Goal: Task Accomplishment & Management: Manage account settings

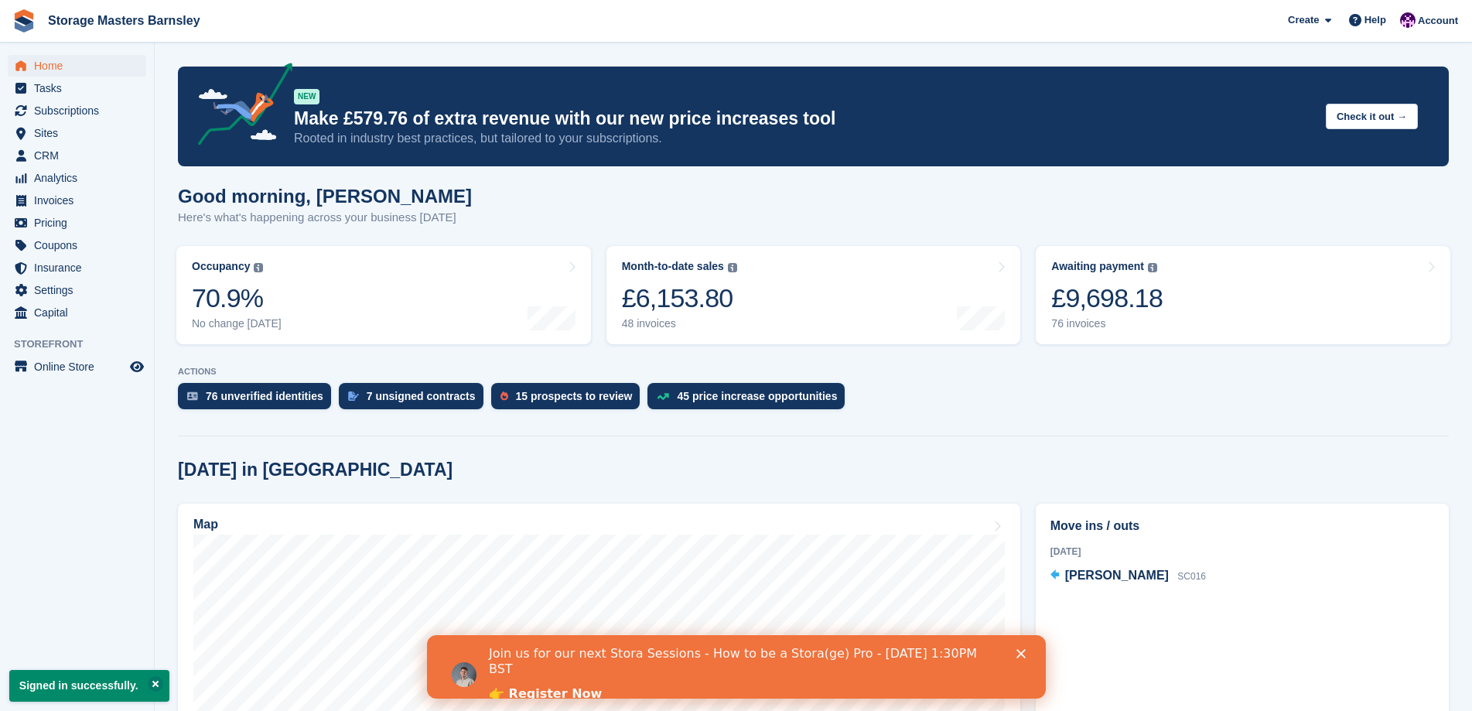
click at [1017, 649] on icon "Close" at bounding box center [1020, 653] width 9 height 9
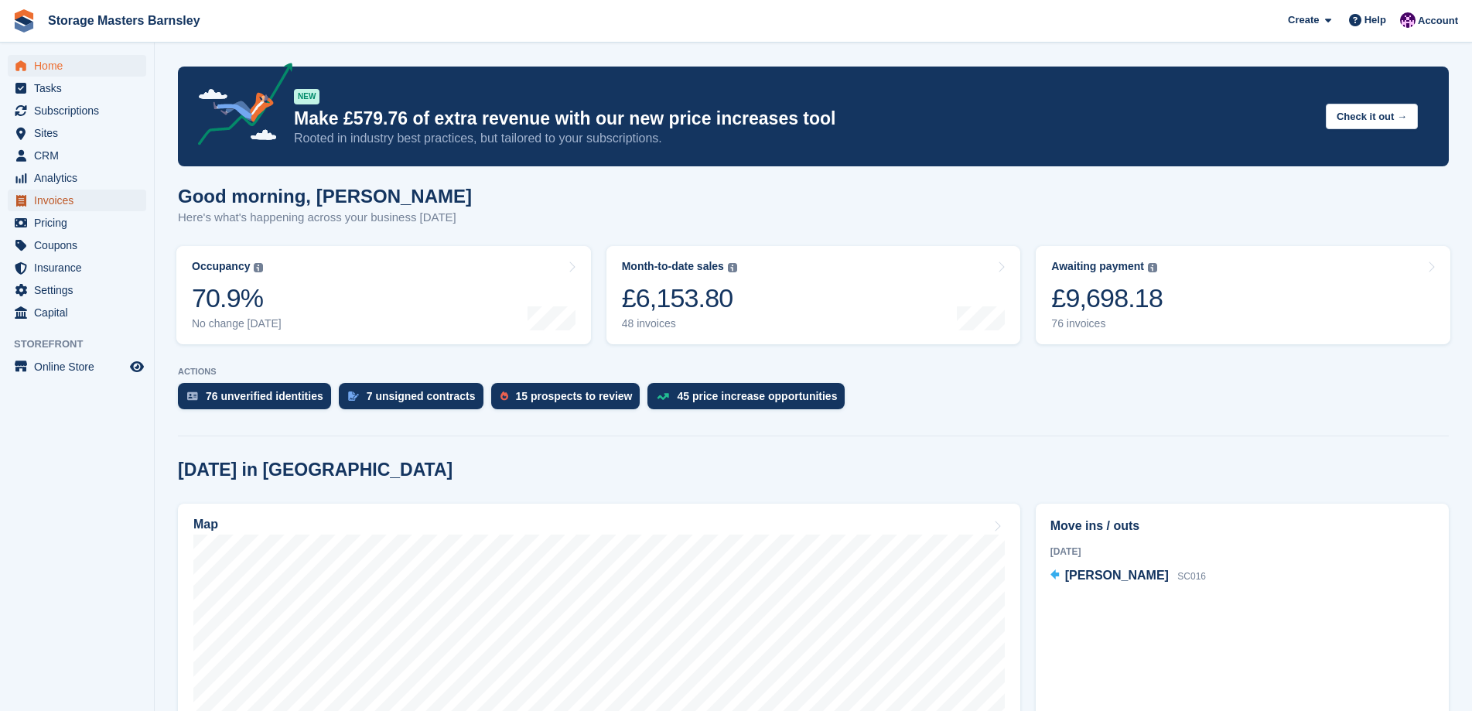
click at [95, 206] on span "Invoices" at bounding box center [80, 201] width 93 height 22
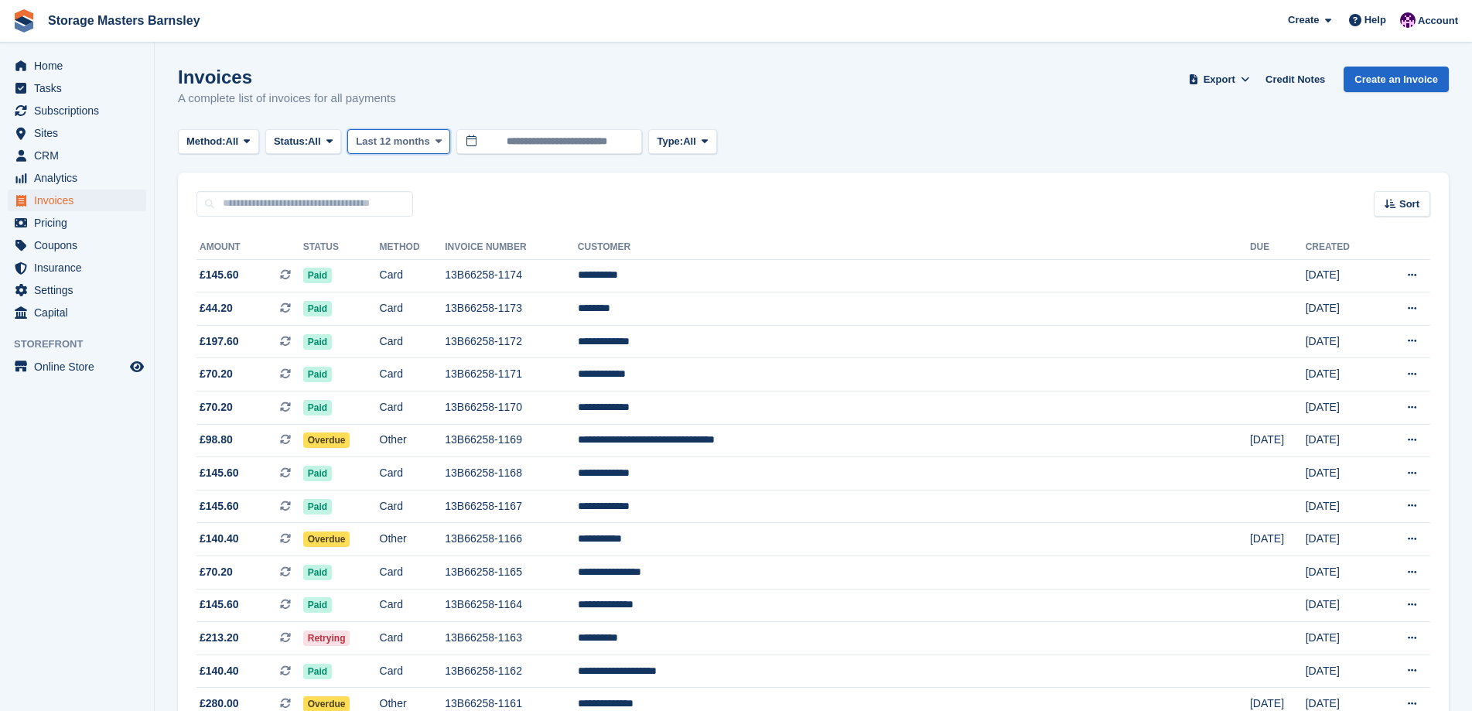
click at [413, 140] on span "Last 12 months" at bounding box center [392, 141] width 73 height 15
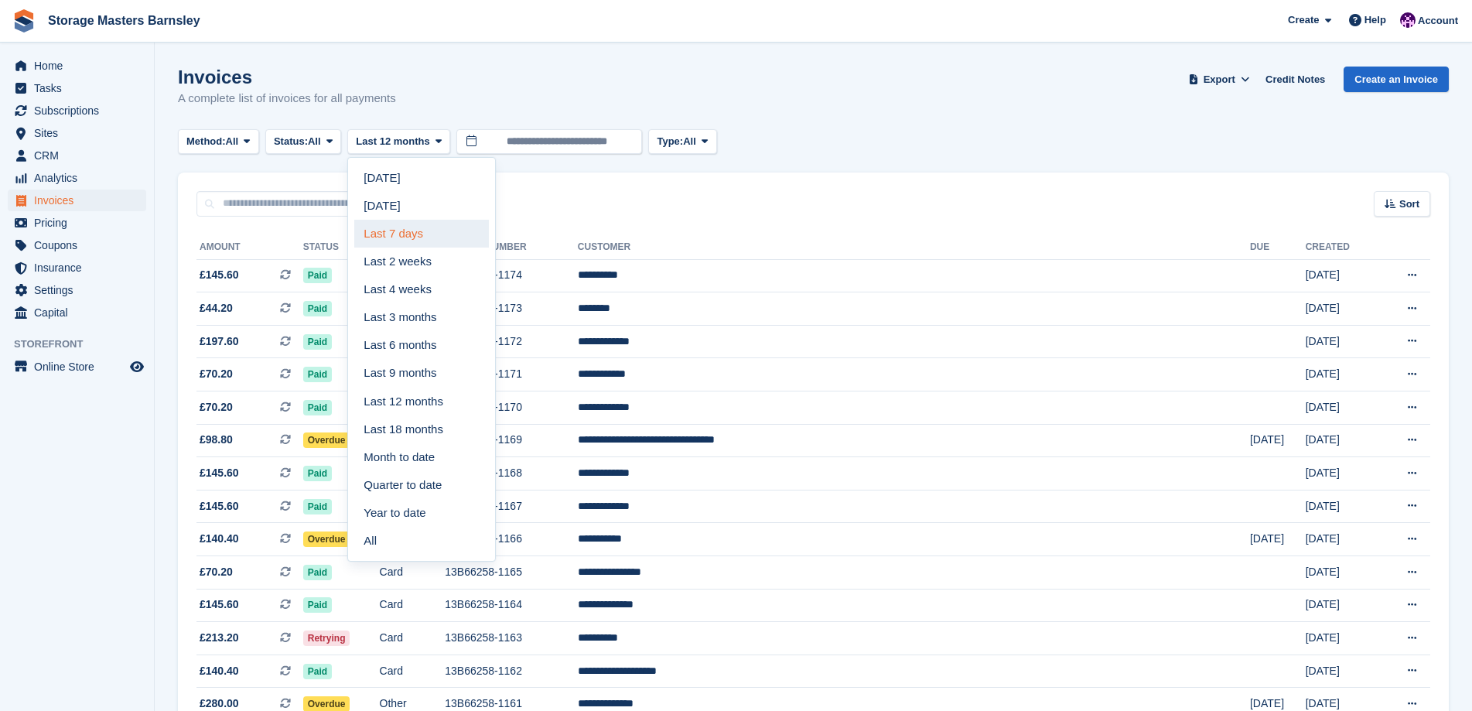
click at [409, 230] on link "Last 7 days" at bounding box center [421, 234] width 135 height 28
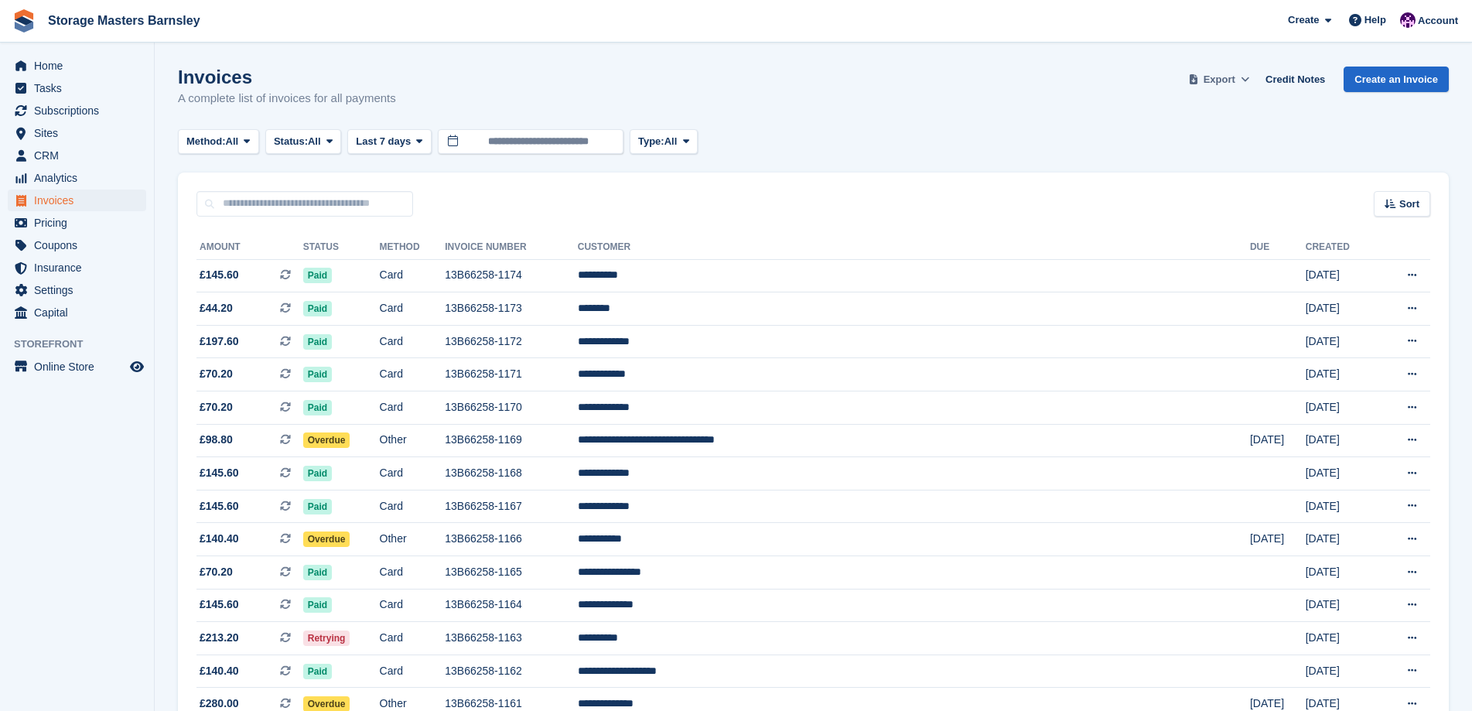
click at [1243, 79] on button "Export" at bounding box center [1219, 80] width 68 height 26
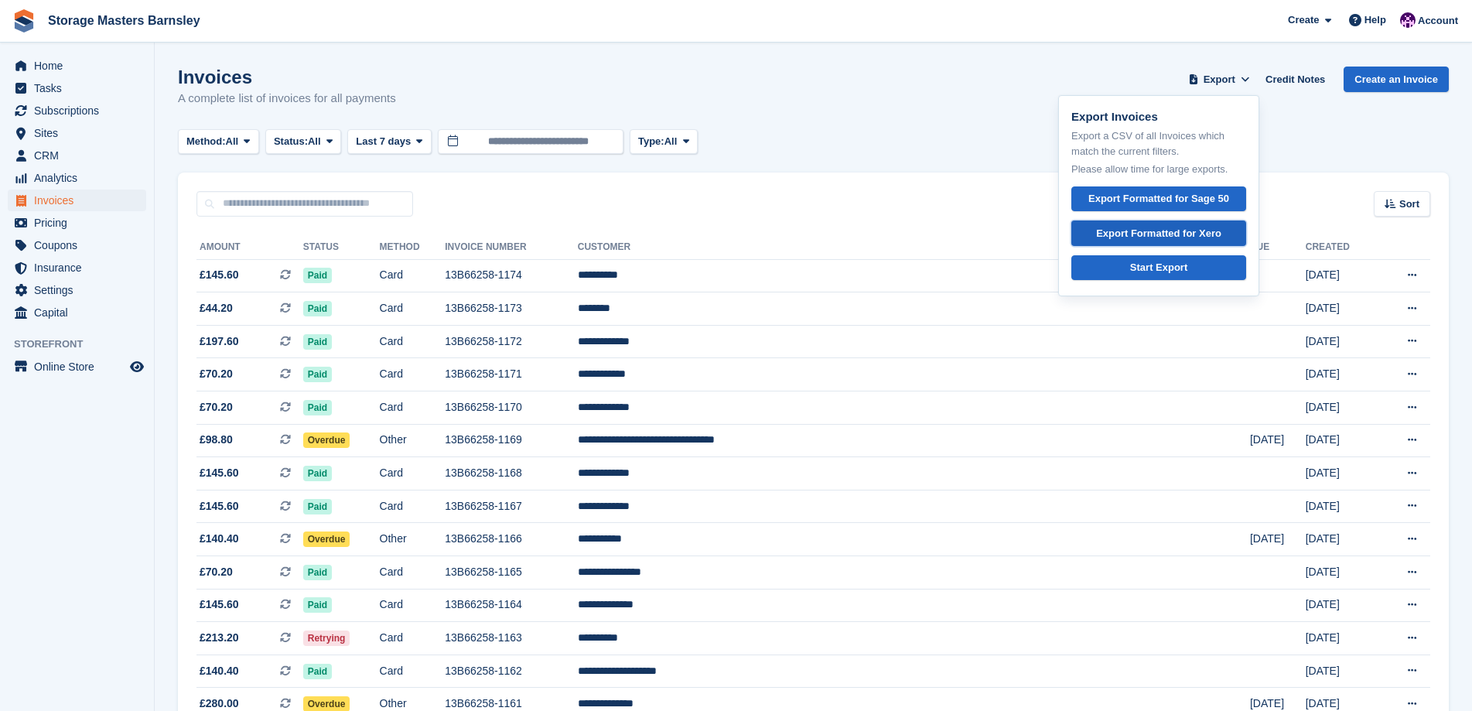
click at [1202, 234] on div "Export Formatted for Xero" at bounding box center [1158, 233] width 125 height 15
click at [903, 149] on div "Method: All All Bank Transfer Cash Cheque Debit/Credit Card Direct Debit SEPA D…" at bounding box center [813, 142] width 1271 height 26
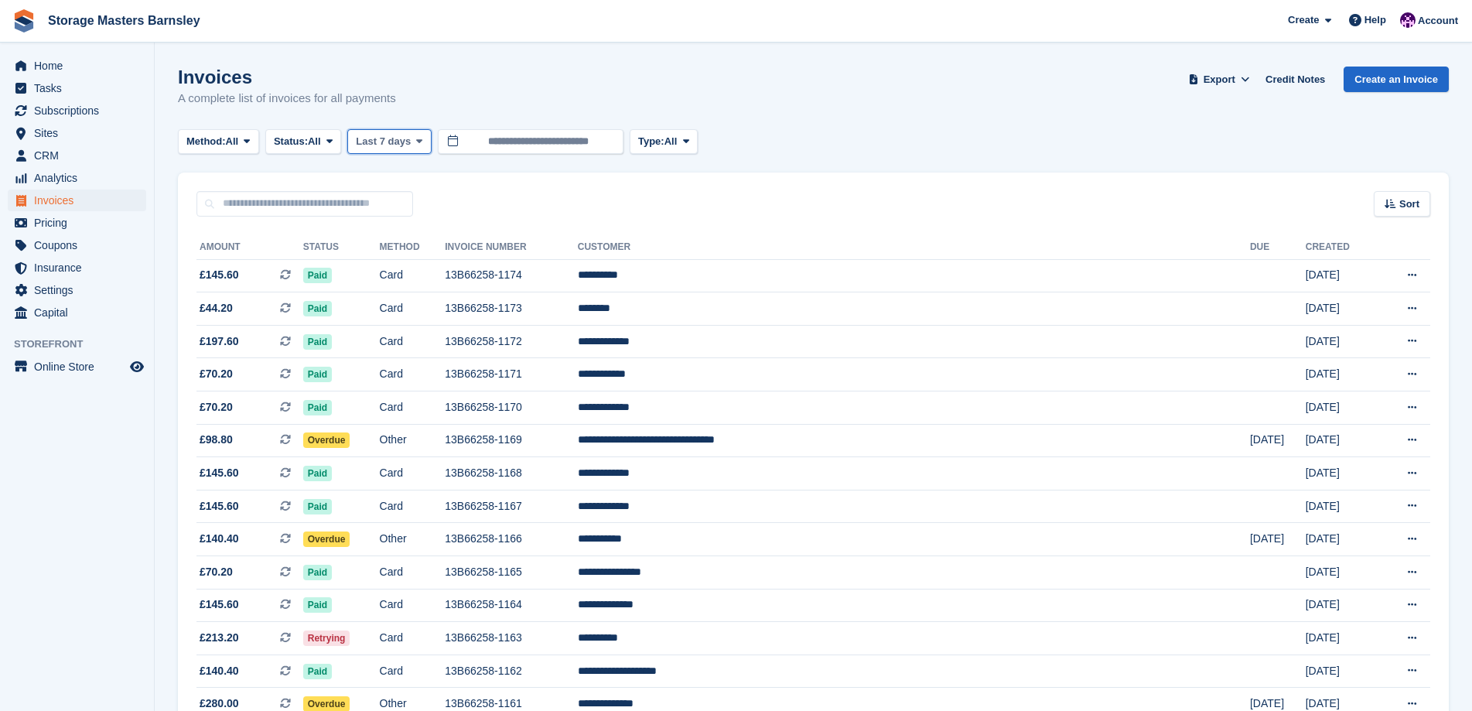
click at [420, 142] on icon at bounding box center [419, 141] width 6 height 10
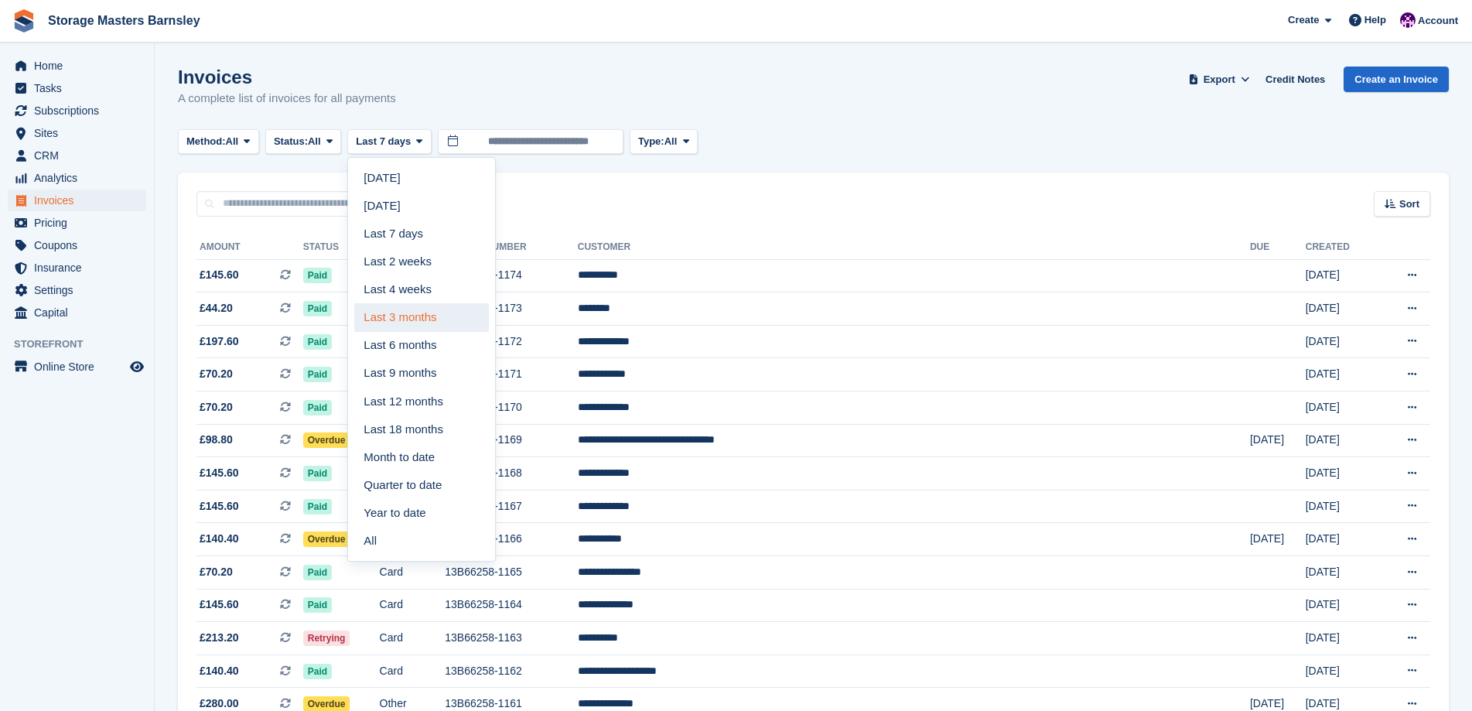
click at [442, 312] on link "Last 3 months" at bounding box center [421, 317] width 135 height 28
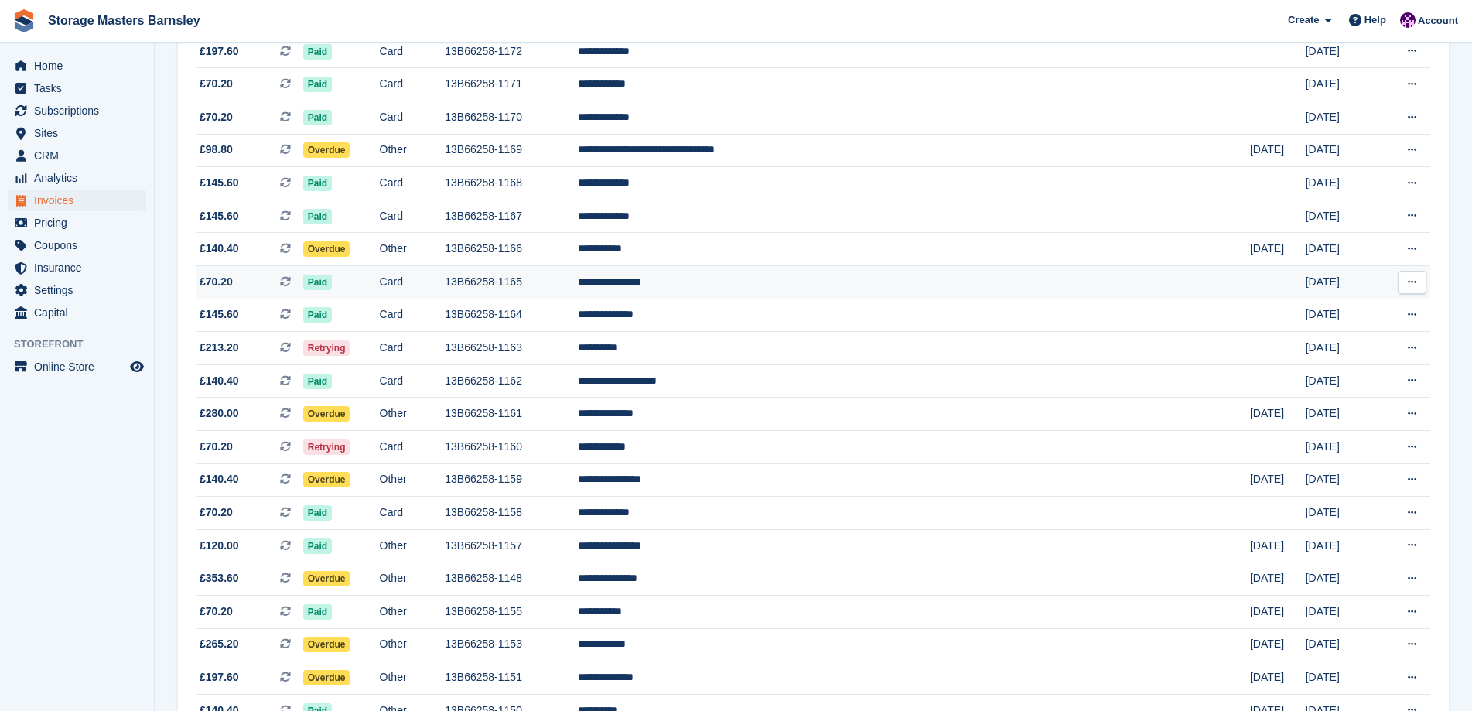
scroll to position [309, 0]
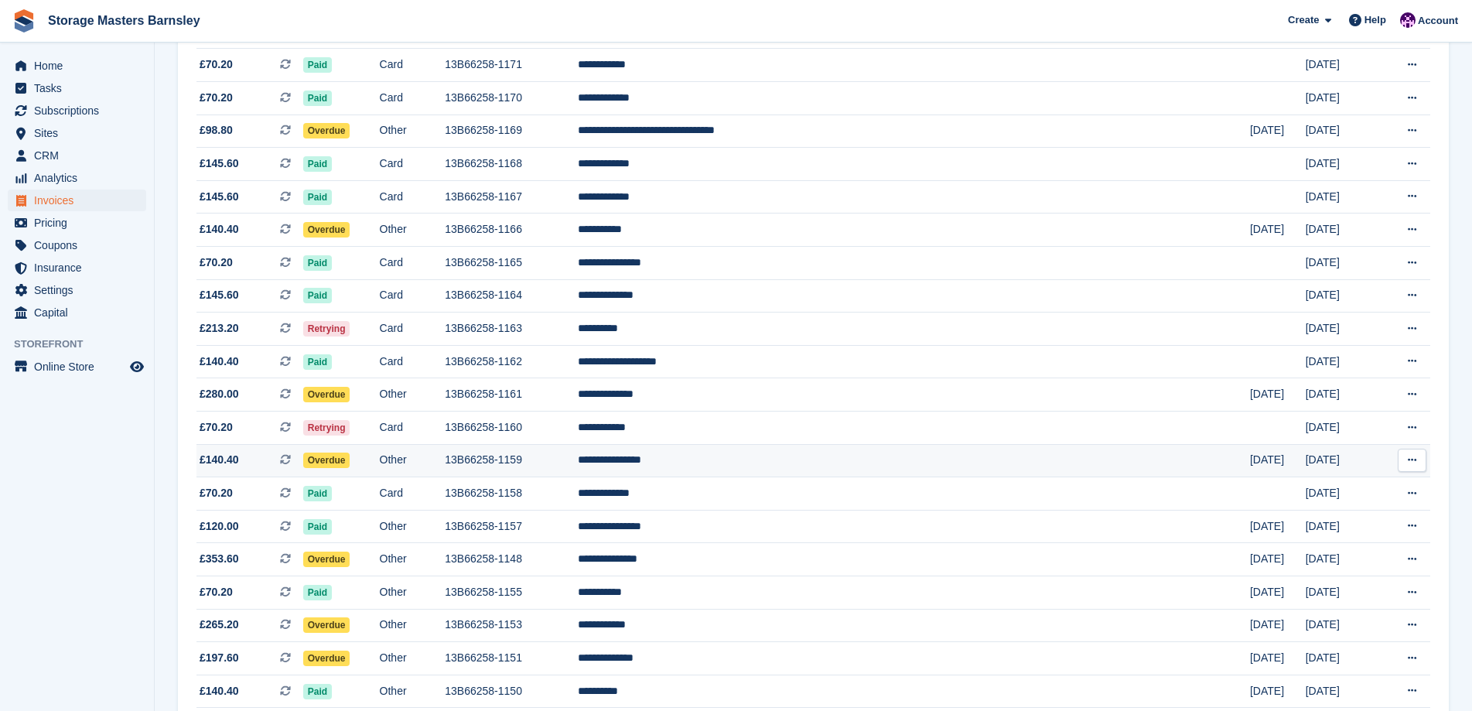
click at [578, 463] on td "13B66258-1159" at bounding box center [511, 460] width 133 height 33
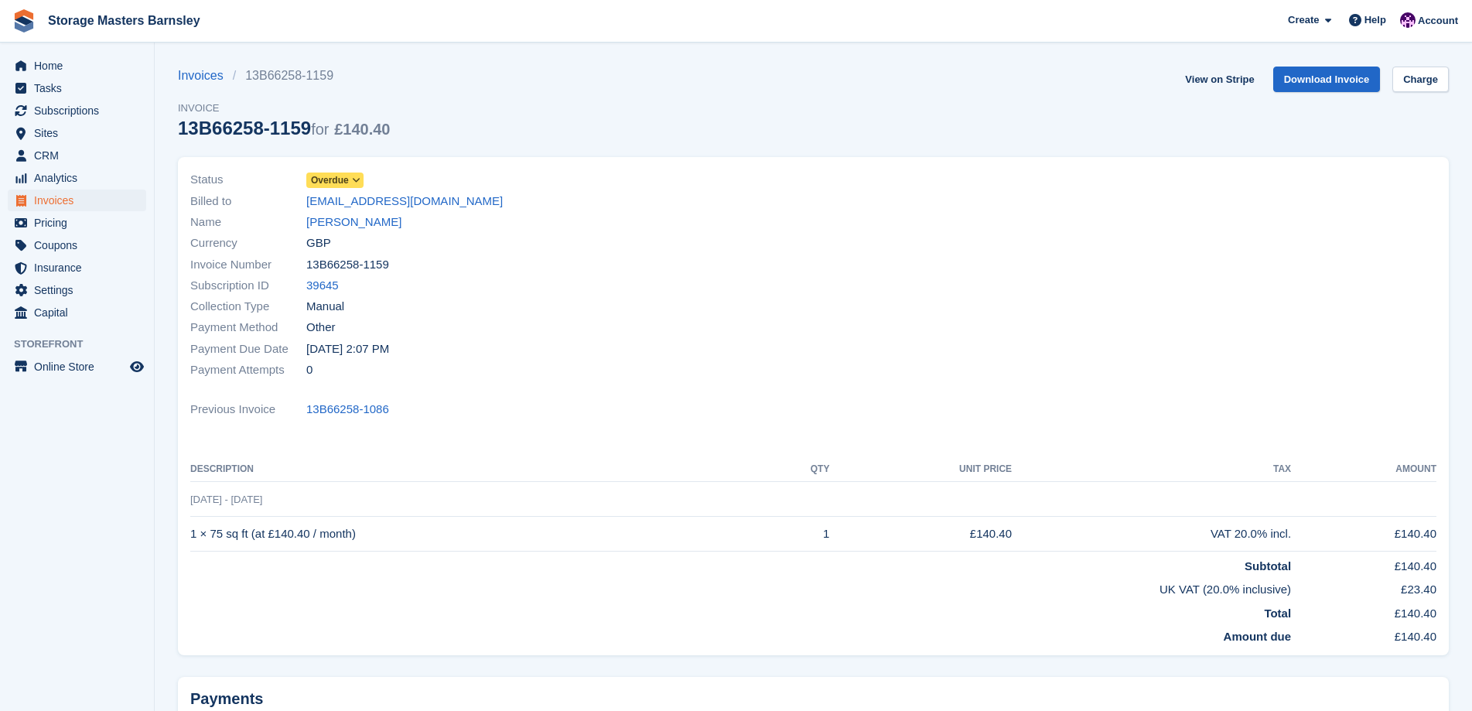
click at [357, 183] on icon at bounding box center [356, 180] width 9 height 9
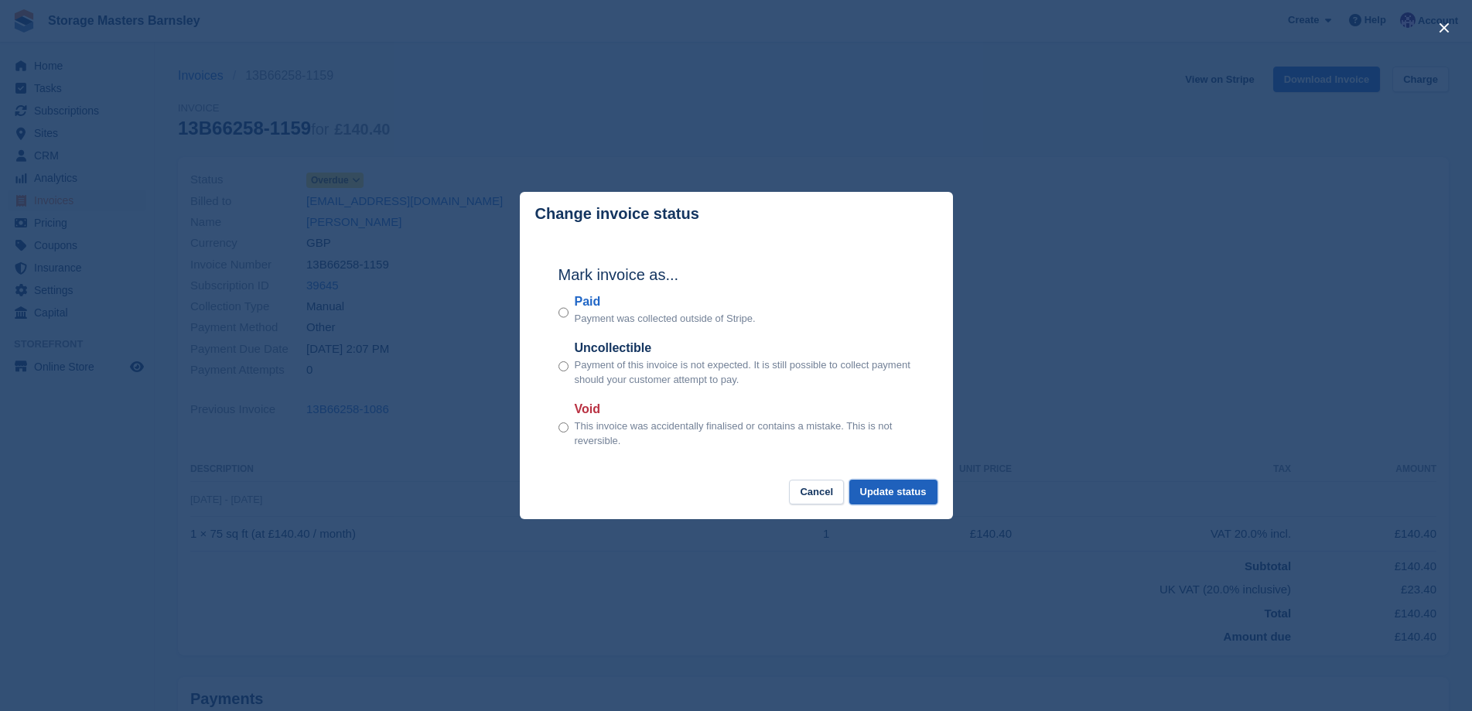
click at [919, 488] on button "Update status" at bounding box center [893, 493] width 88 height 26
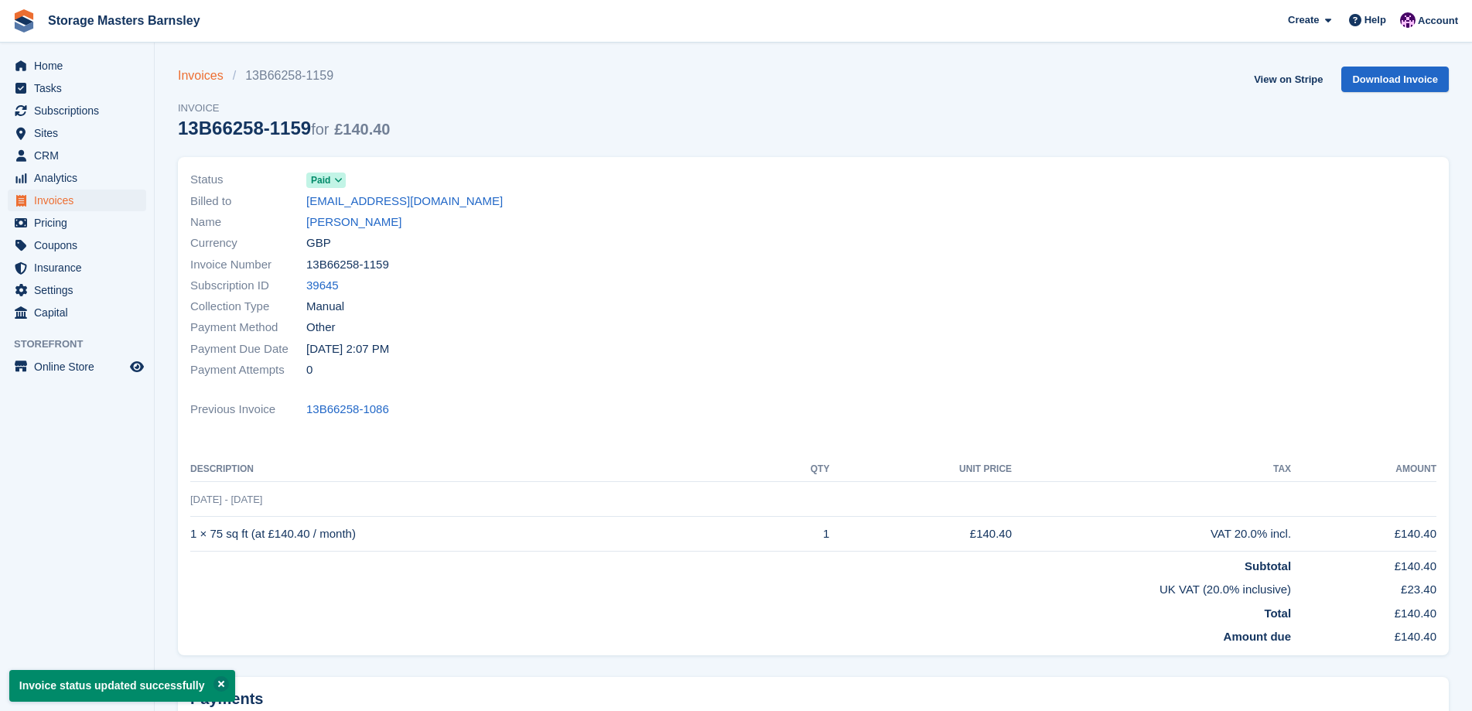
click at [203, 73] on link "Invoices" at bounding box center [205, 76] width 55 height 19
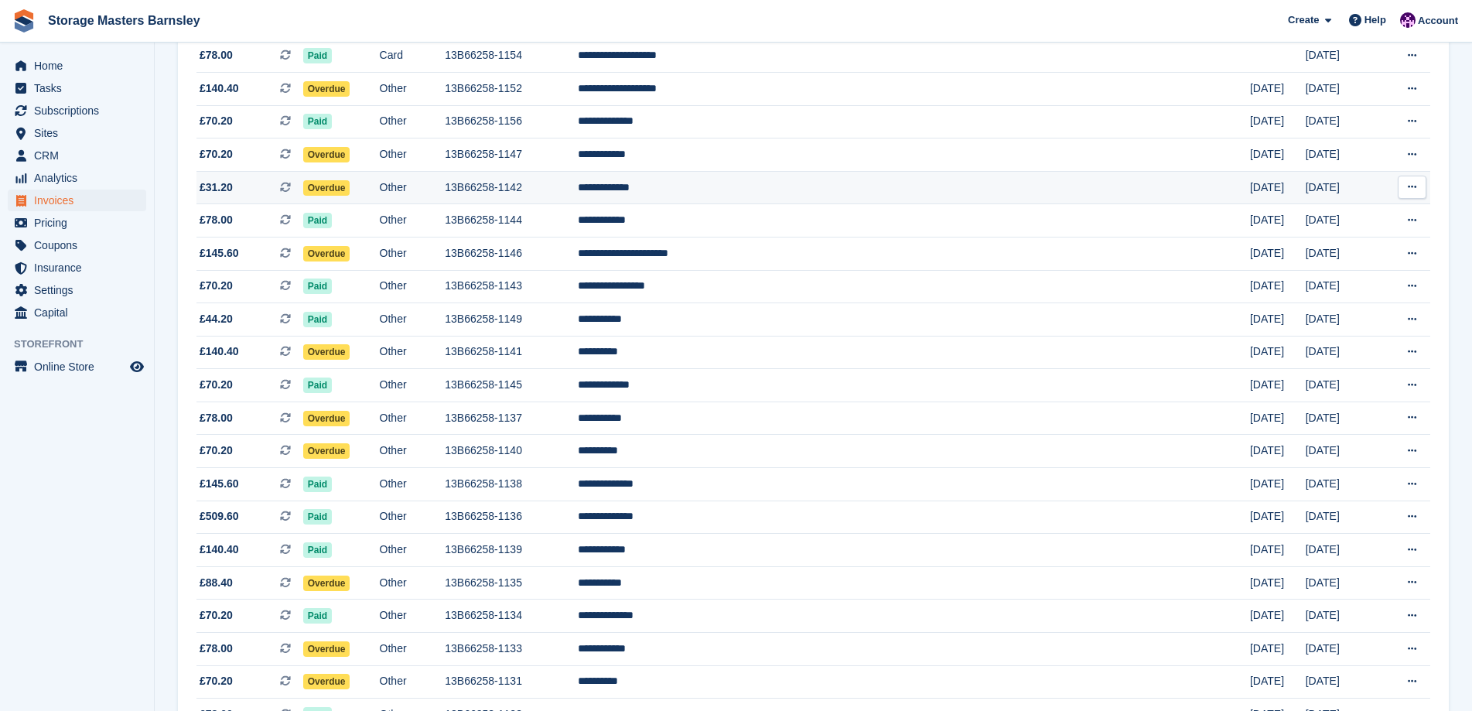
scroll to position [1006, 0]
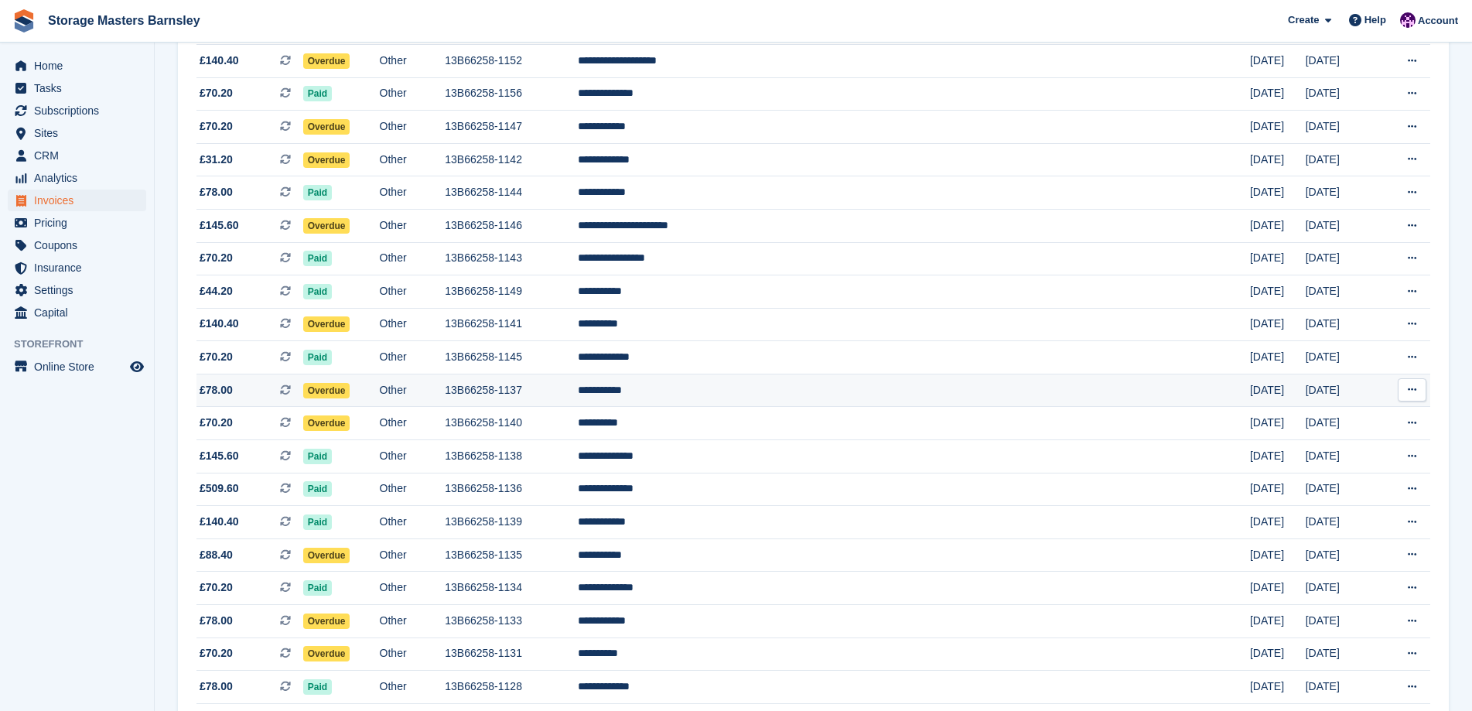
click at [578, 394] on td "13B66258-1137" at bounding box center [511, 390] width 133 height 33
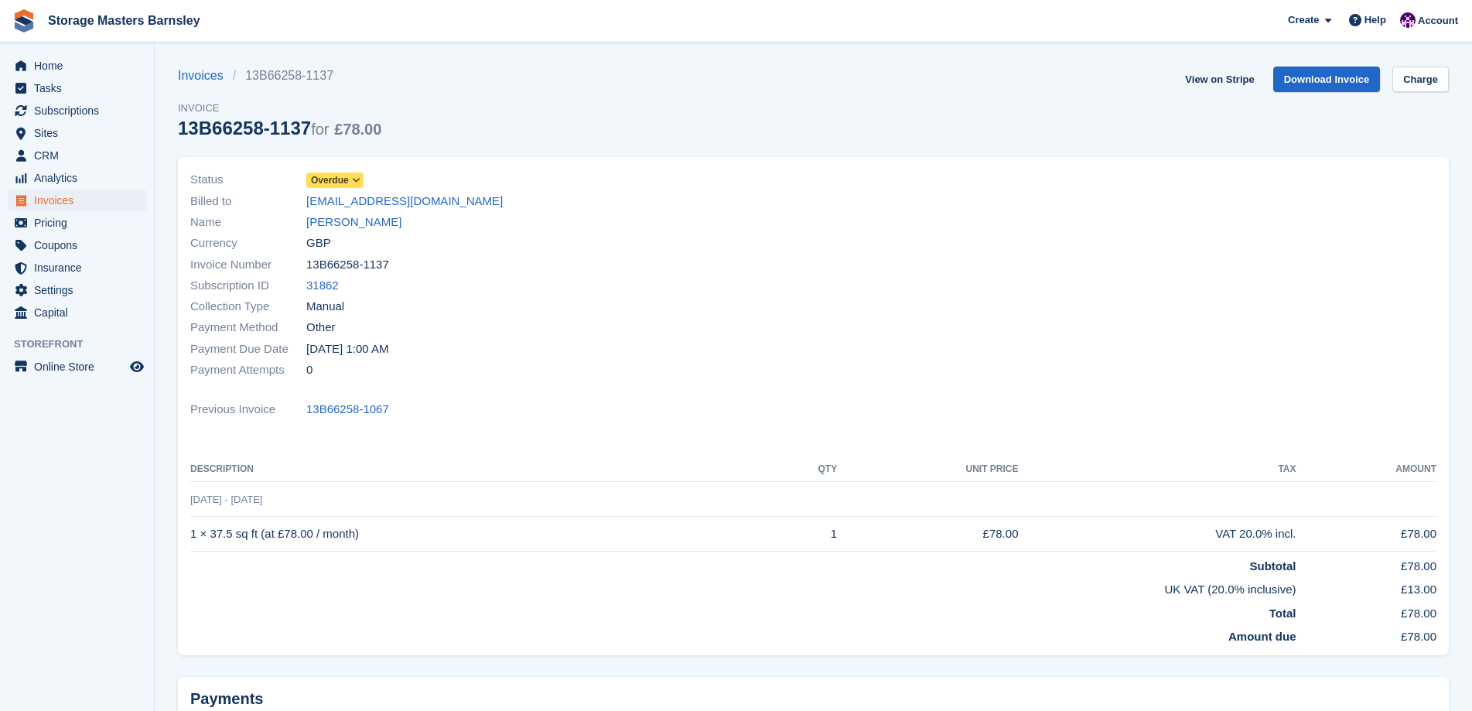
click at [353, 176] on icon at bounding box center [356, 180] width 9 height 9
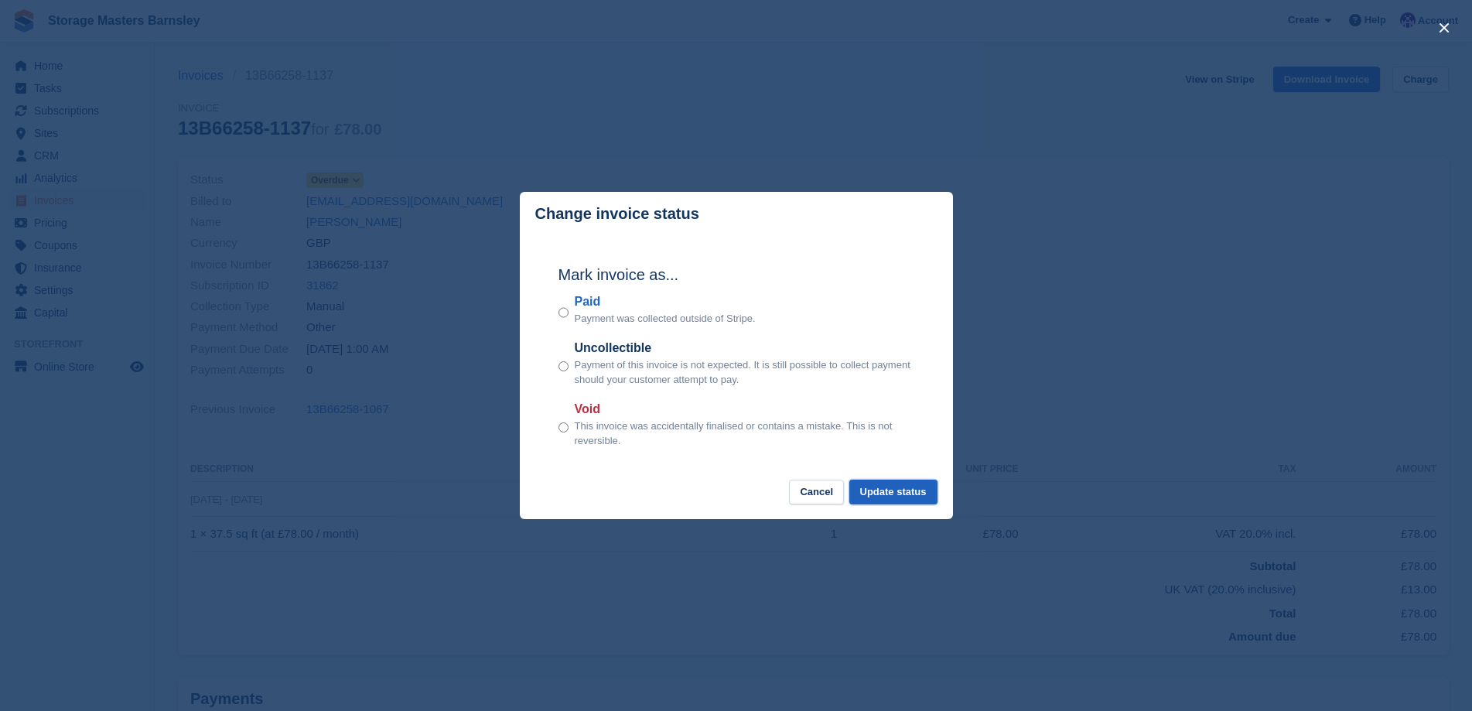
click at [892, 493] on button "Update status" at bounding box center [893, 493] width 88 height 26
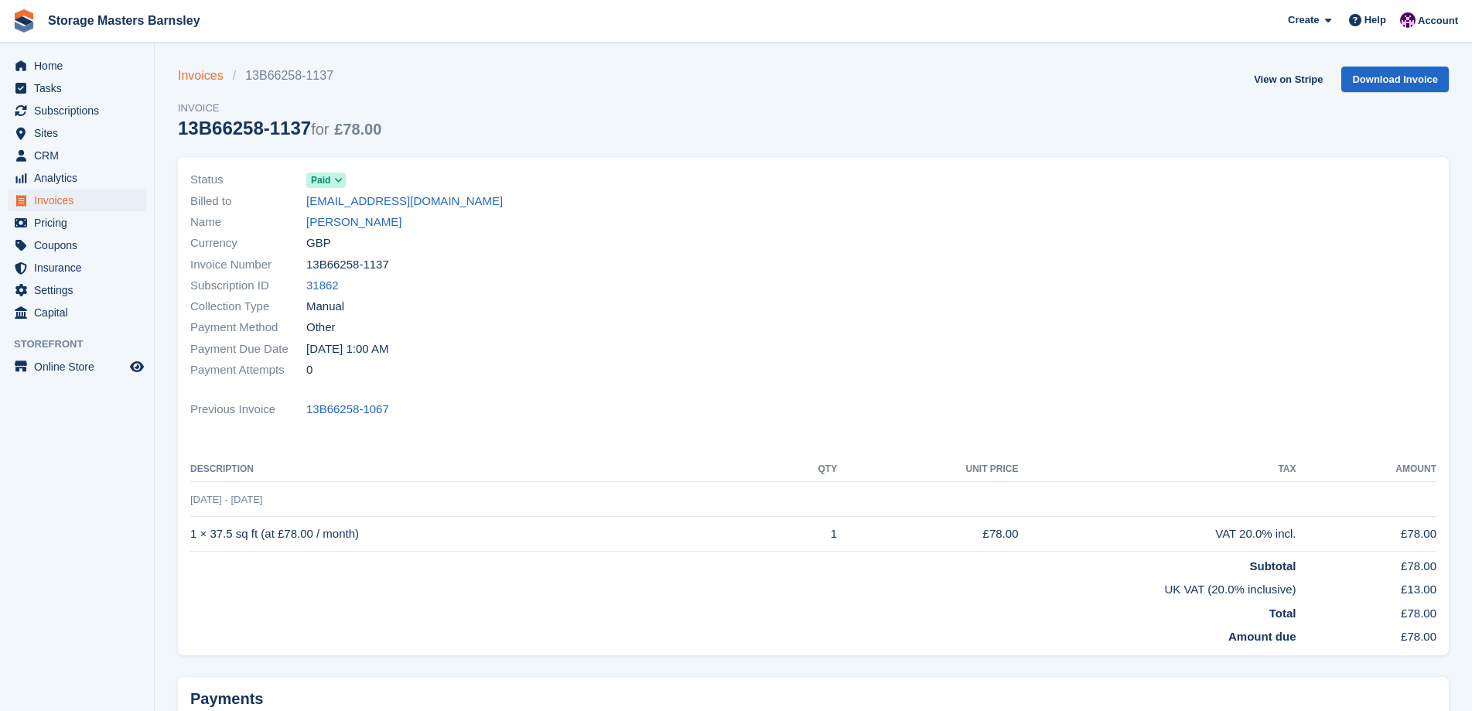
click at [195, 77] on link "Invoices" at bounding box center [205, 76] width 55 height 19
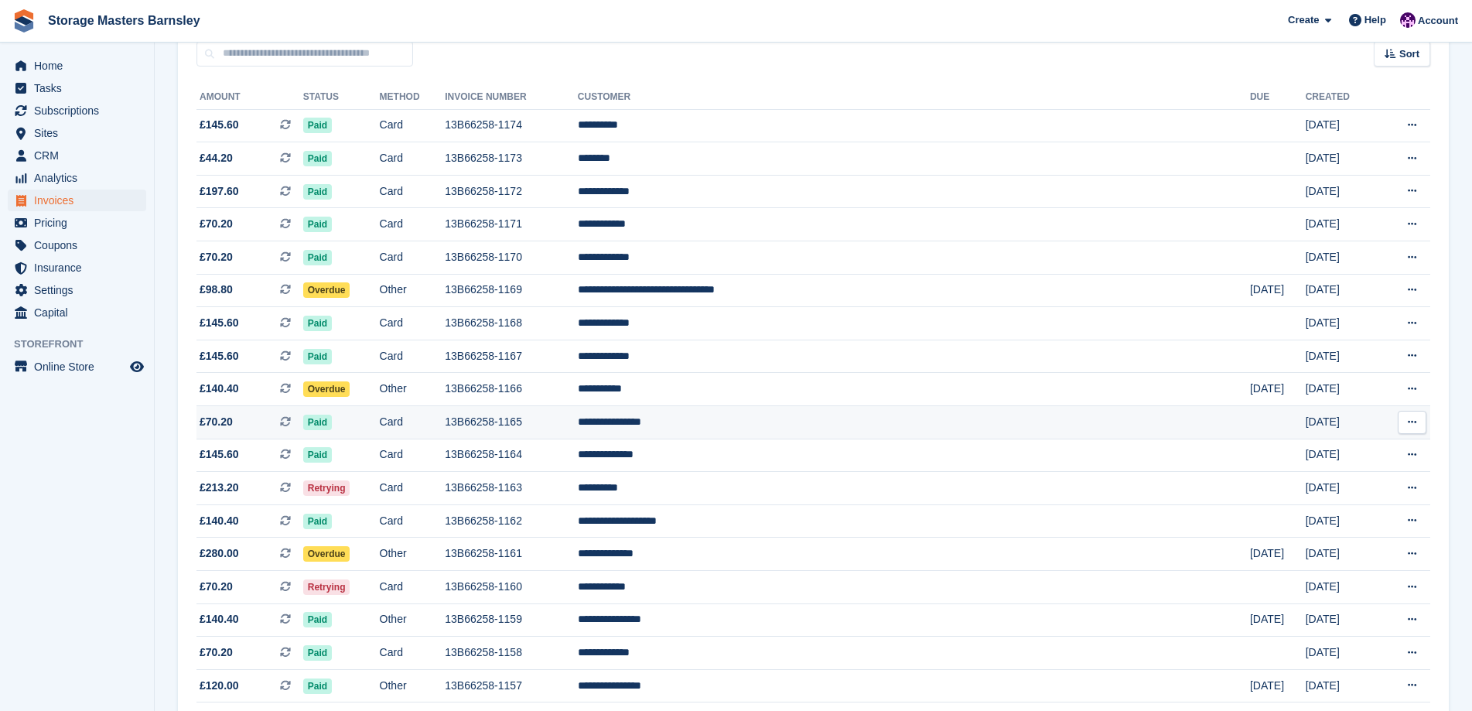
scroll to position [387, 0]
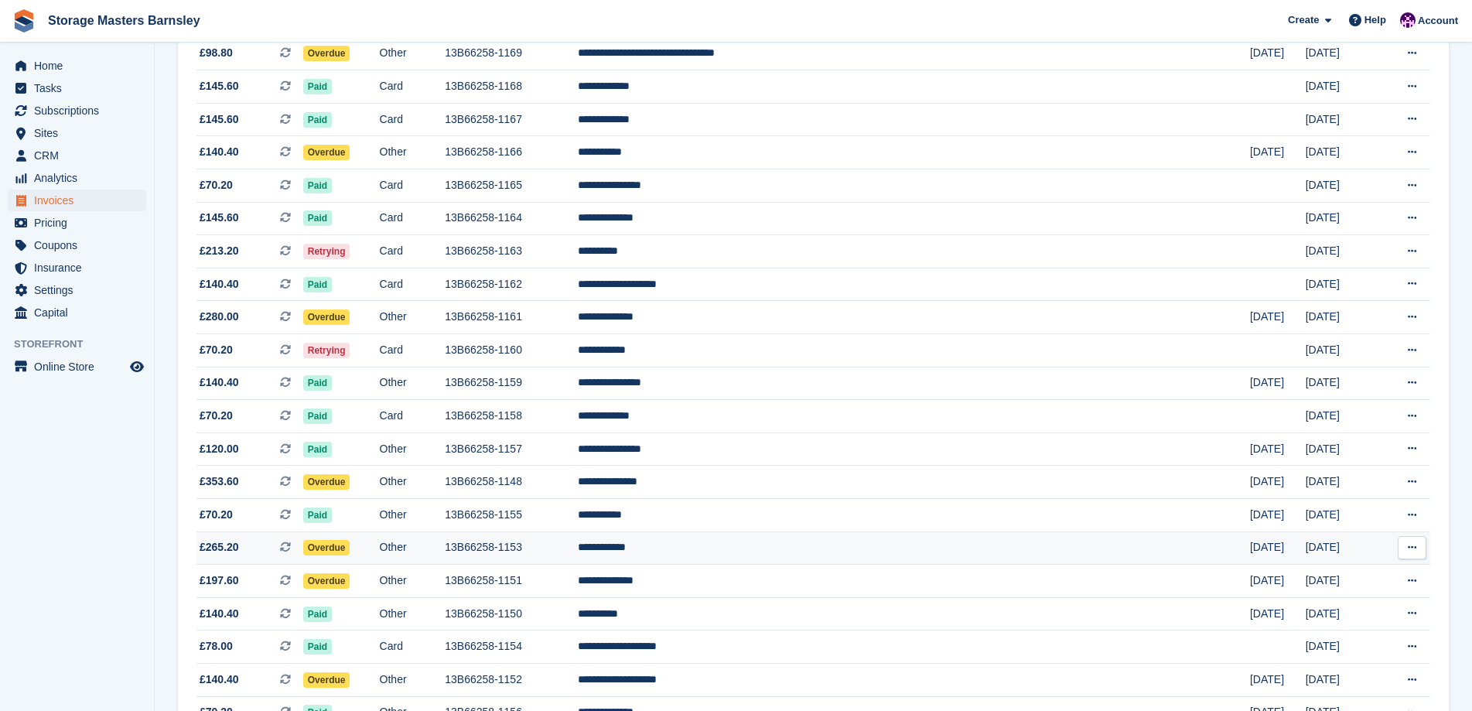
click at [578, 540] on td "13B66258-1153" at bounding box center [511, 547] width 133 height 33
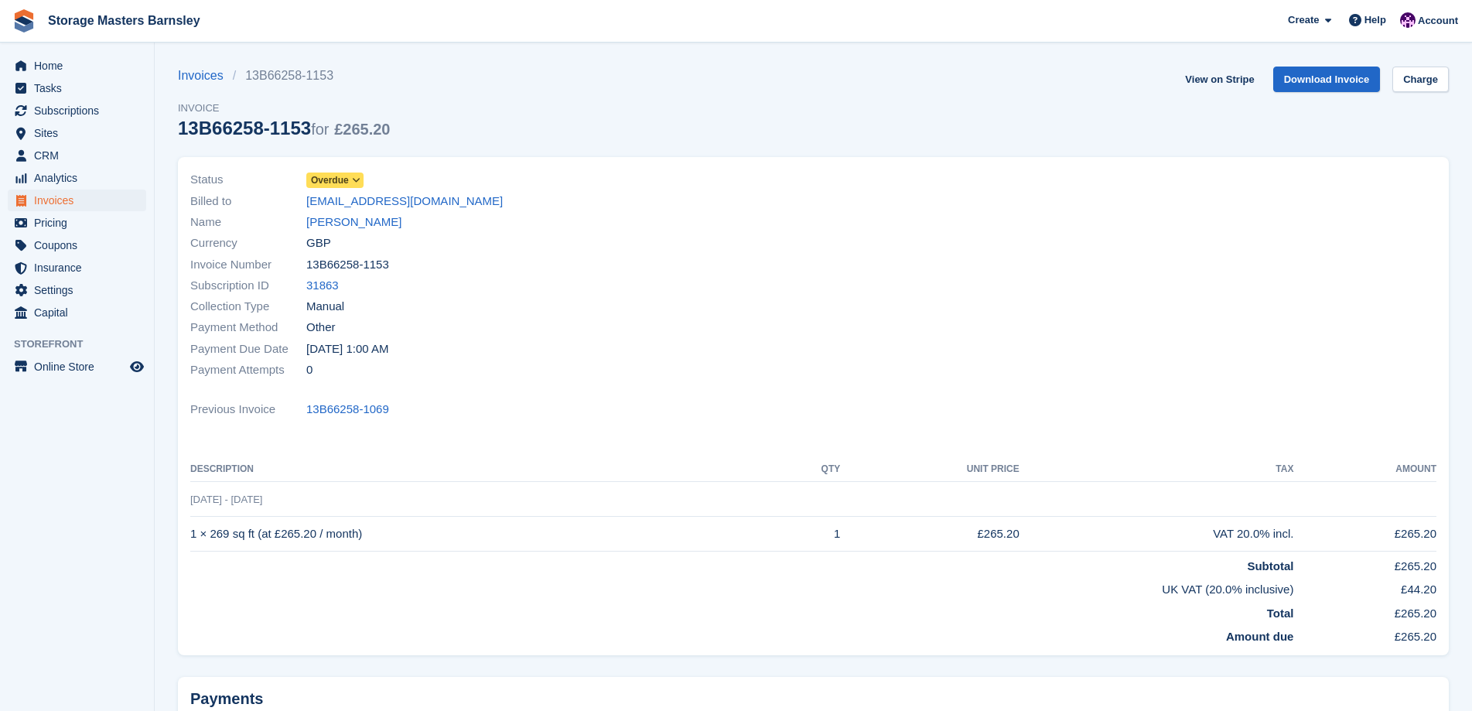
click at [356, 180] on icon at bounding box center [356, 180] width 9 height 9
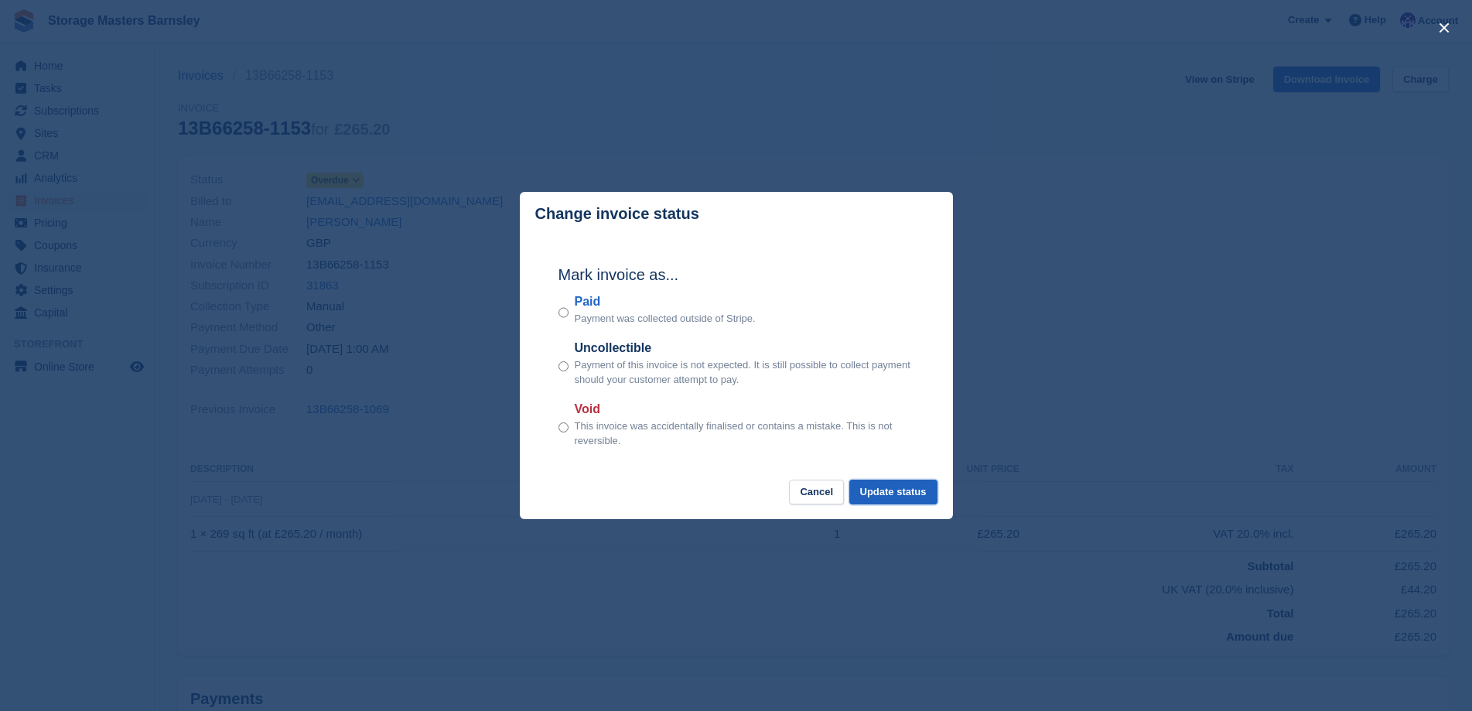
click at [888, 490] on button "Update status" at bounding box center [893, 493] width 88 height 26
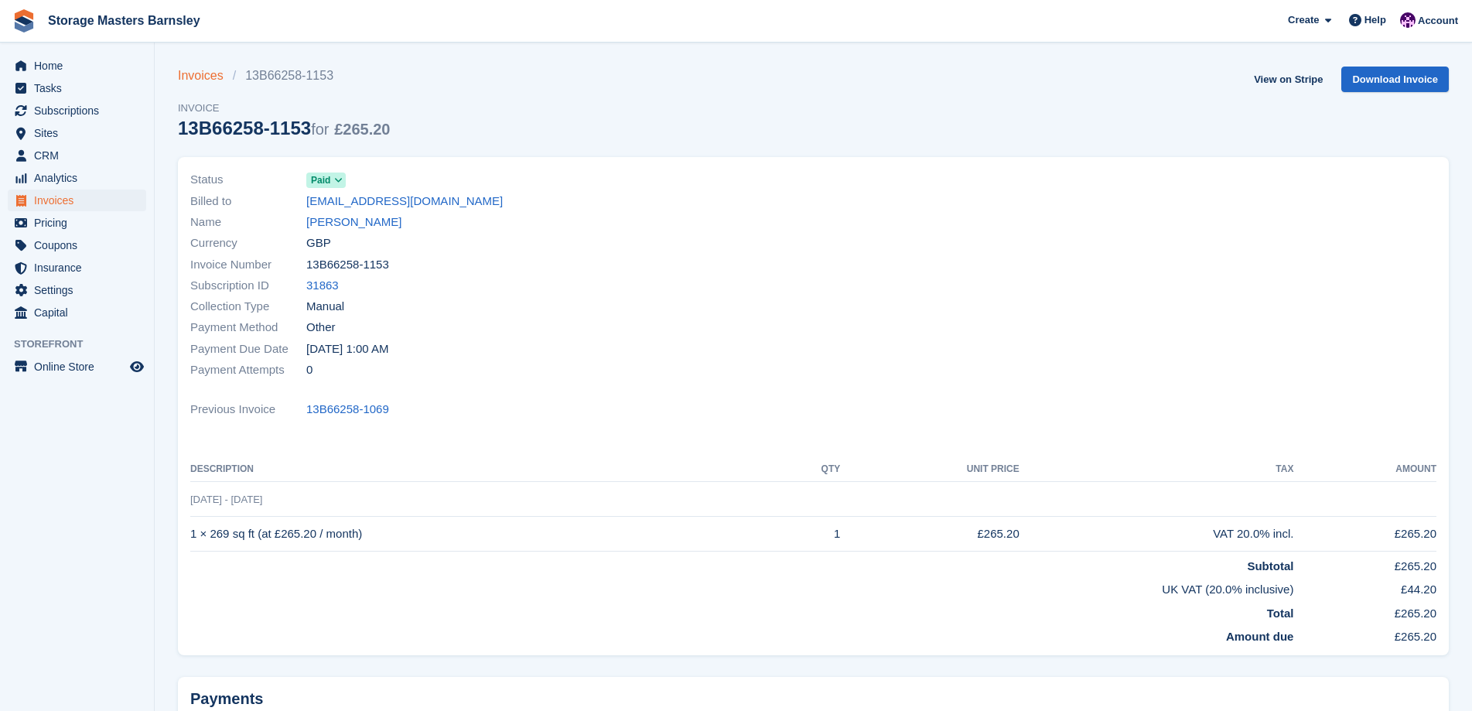
click at [194, 74] on link "Invoices" at bounding box center [205, 76] width 55 height 19
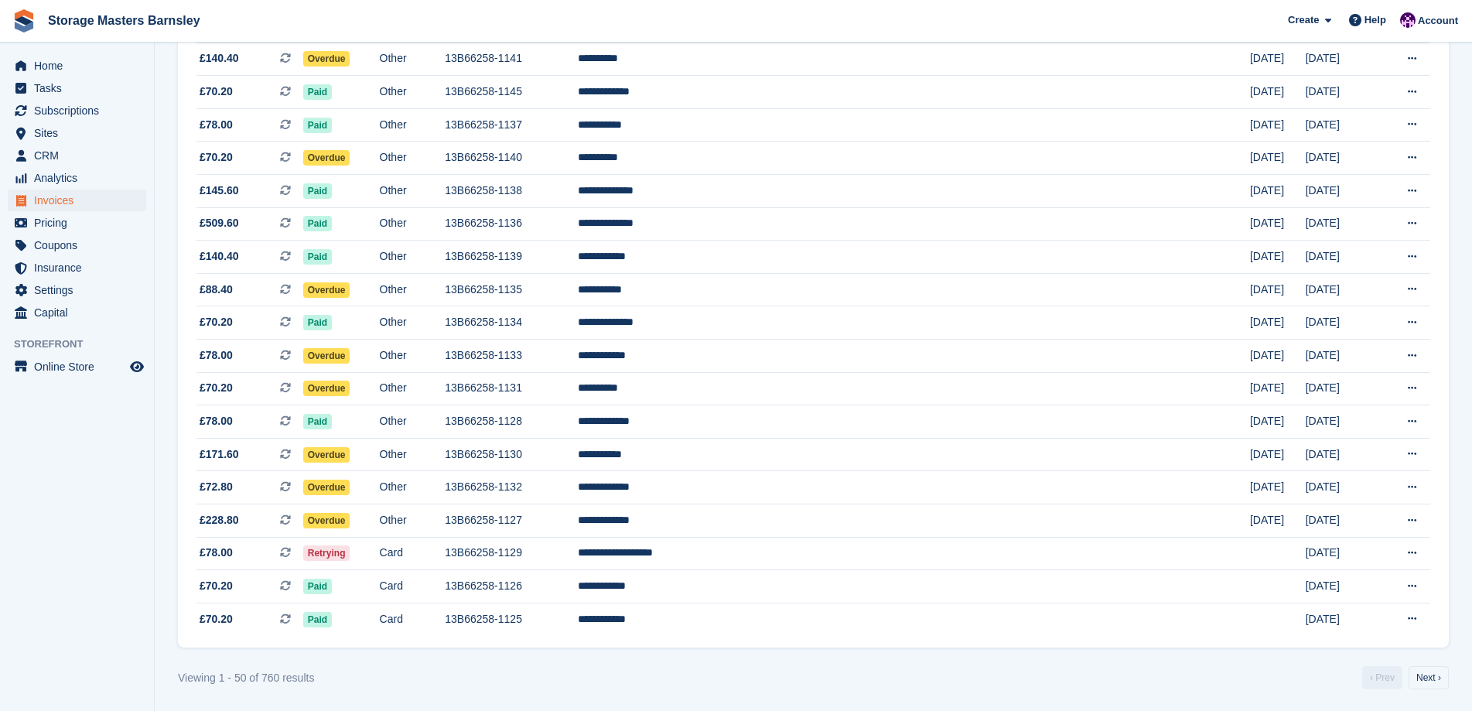
scroll to position [1272, 0]
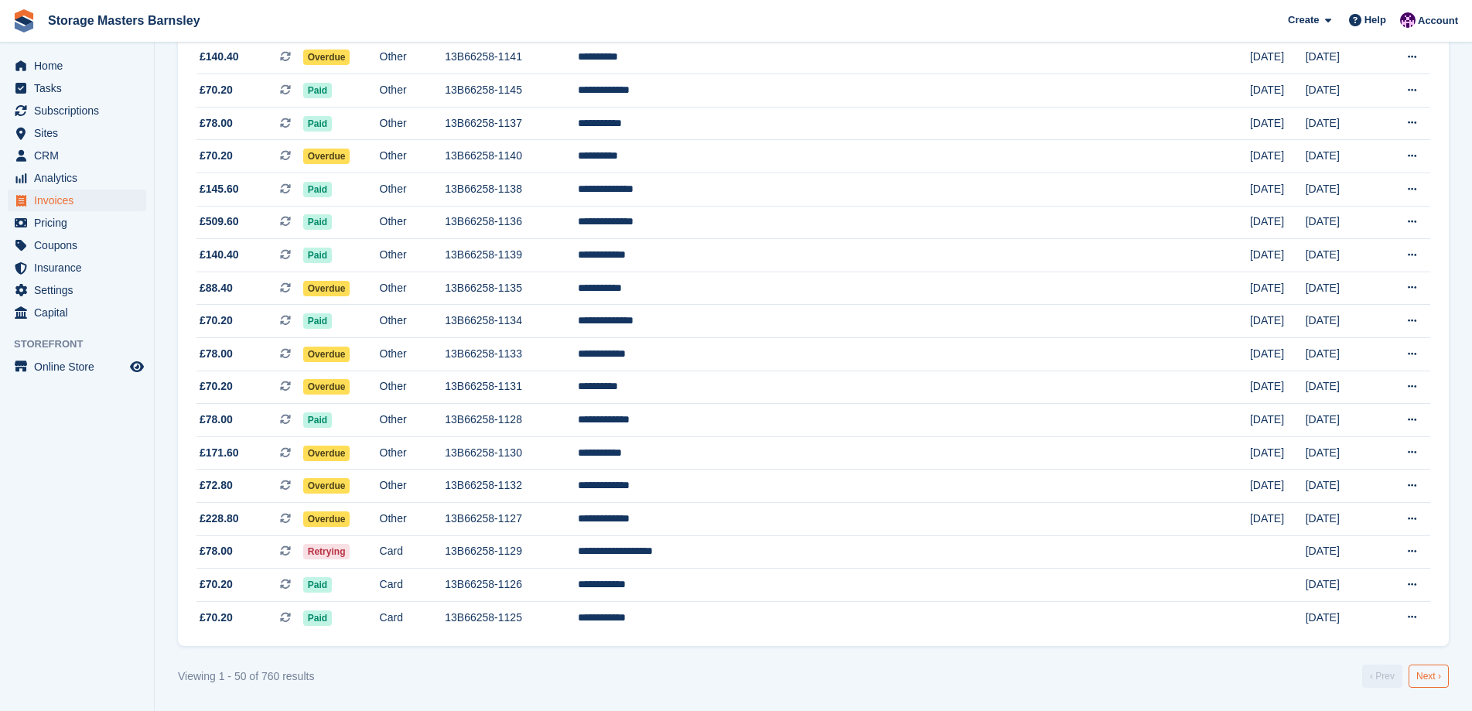
click at [1438, 675] on link "Next ›" at bounding box center [1429, 675] width 40 height 23
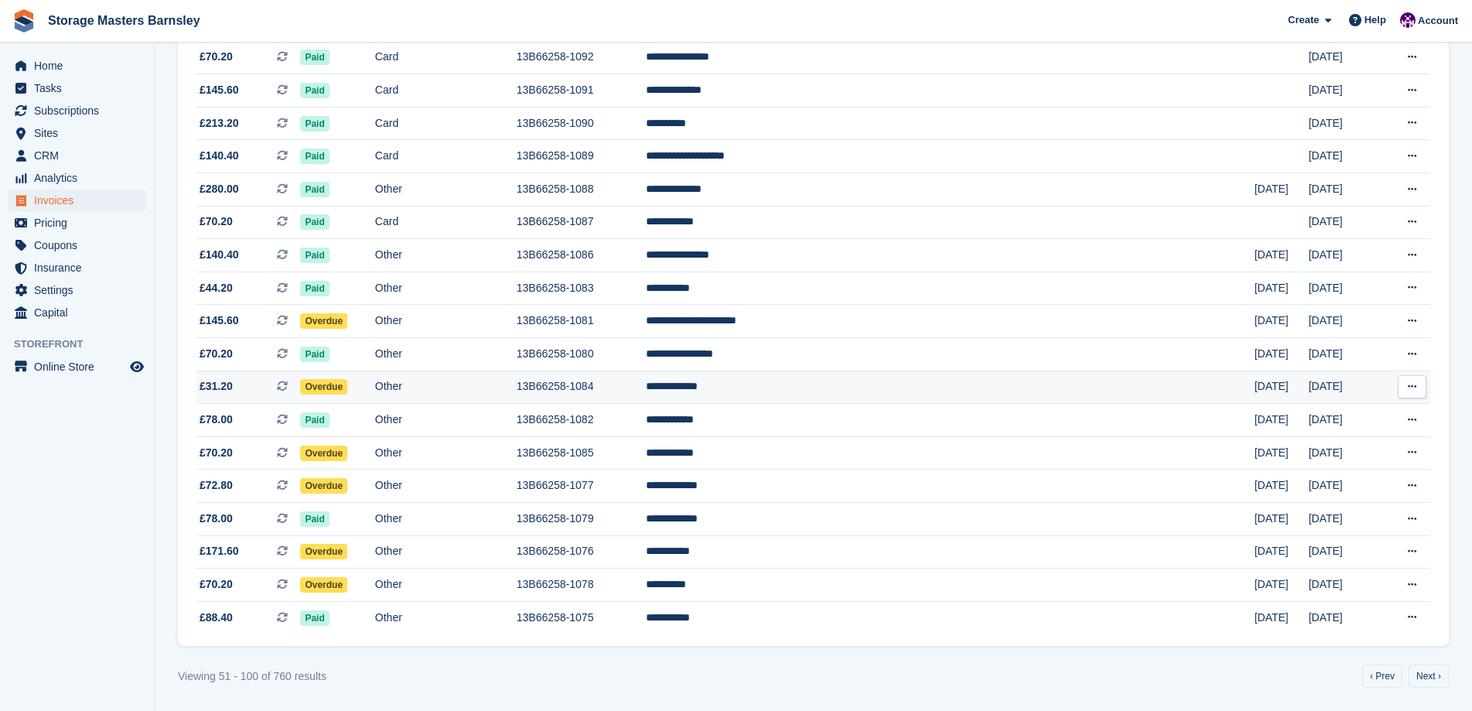
click at [646, 396] on td "13B66258-1084" at bounding box center [581, 386] width 129 height 33
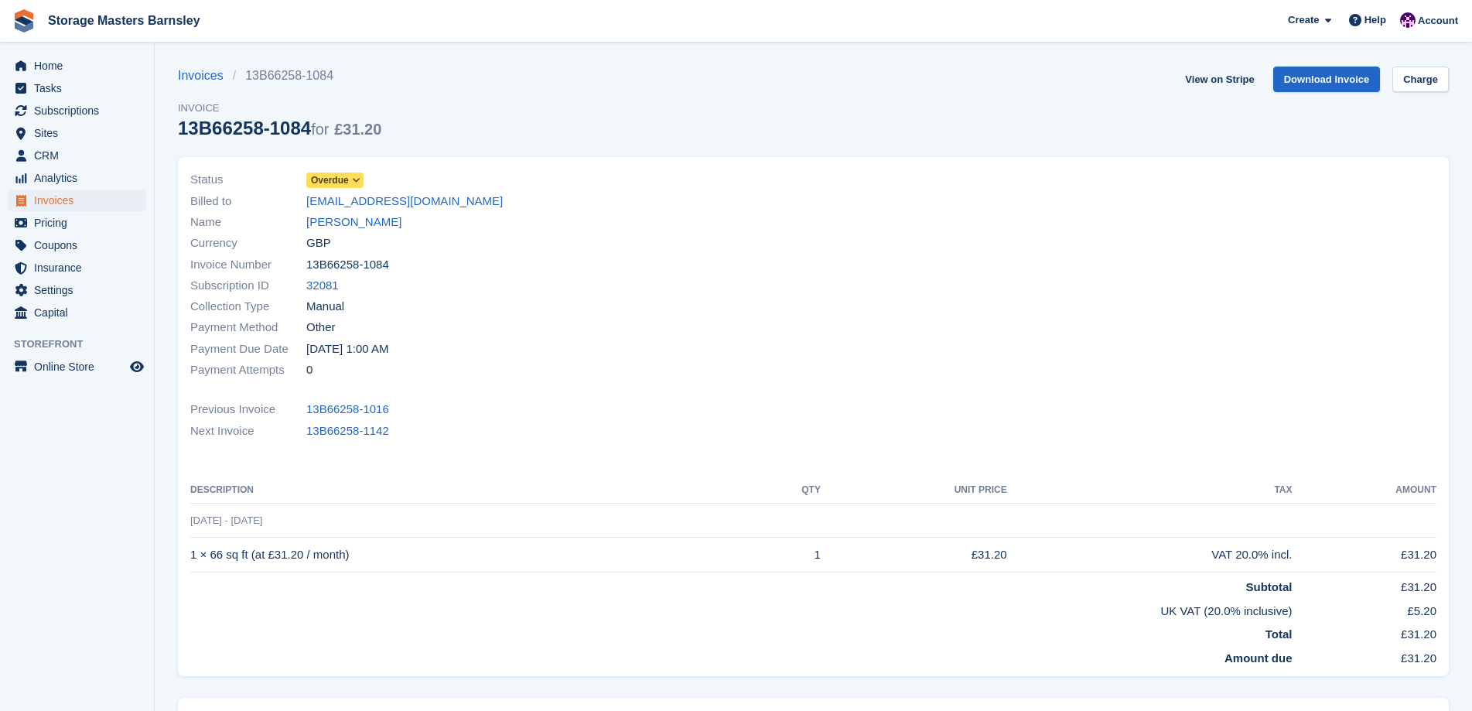
click at [354, 179] on icon at bounding box center [356, 180] width 9 height 9
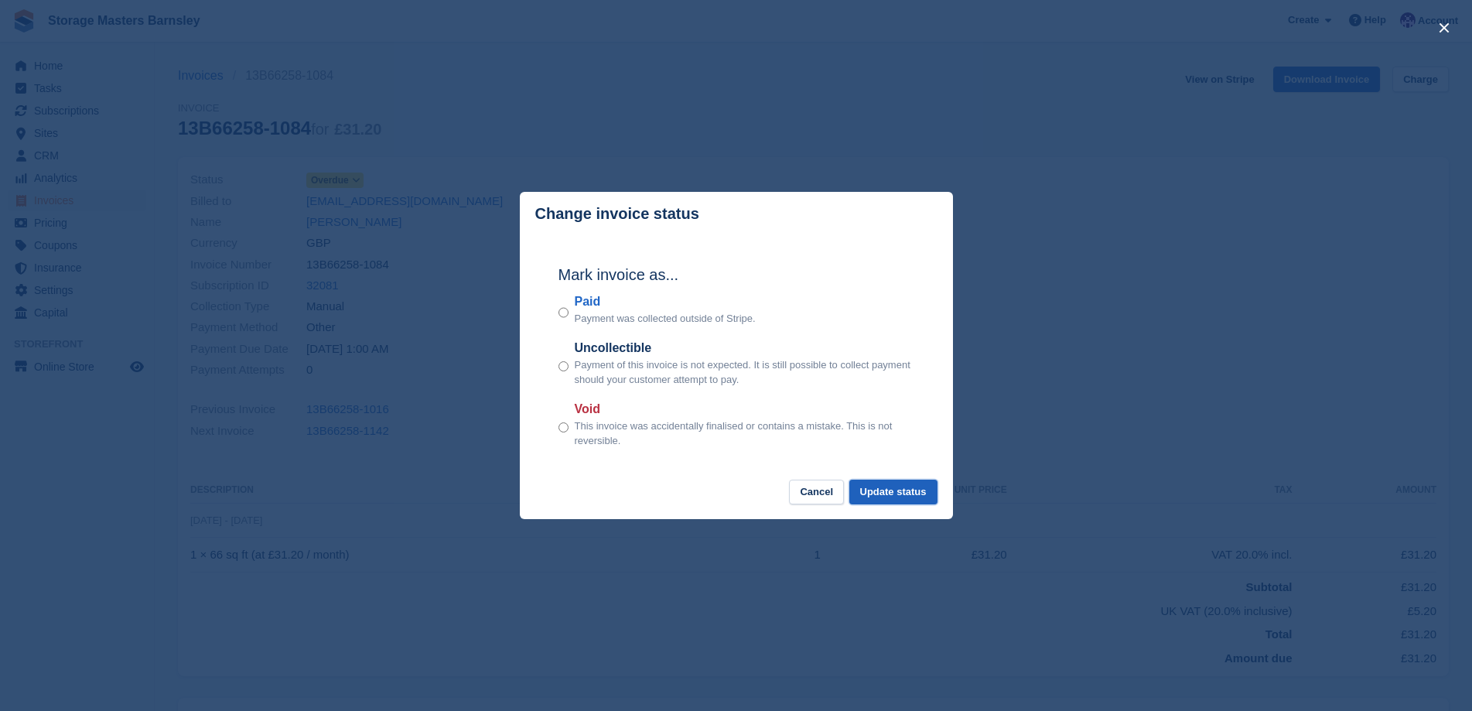
click at [920, 493] on button "Update status" at bounding box center [893, 493] width 88 height 26
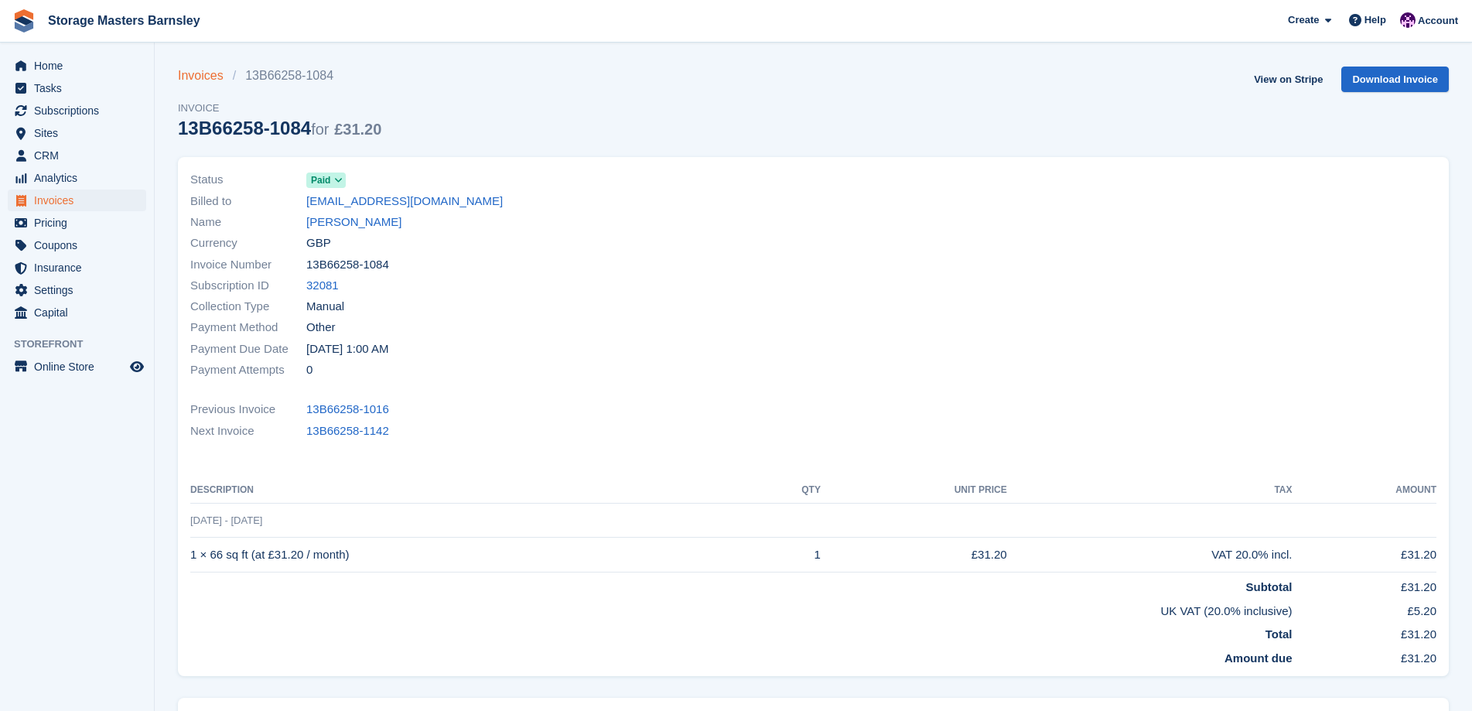
click at [197, 77] on link "Invoices" at bounding box center [205, 76] width 55 height 19
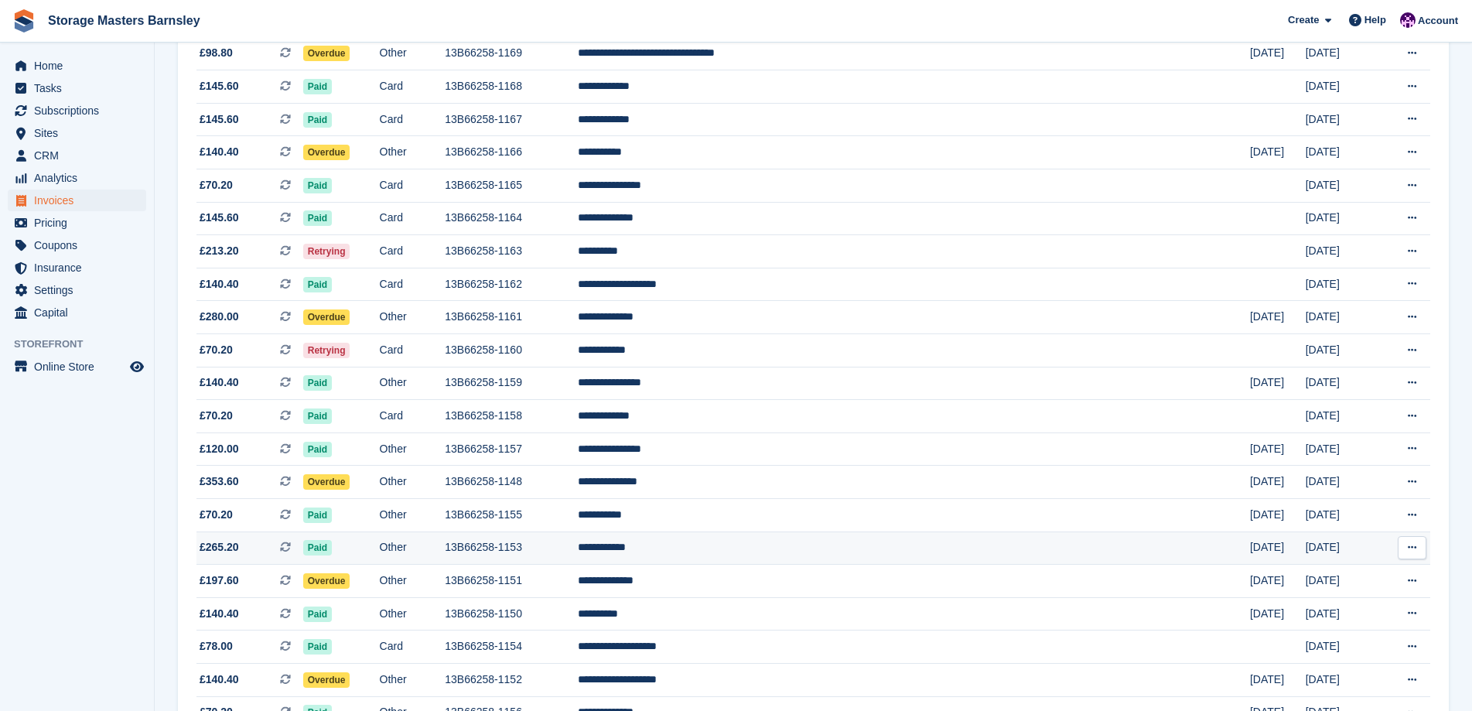
scroll to position [464, 0]
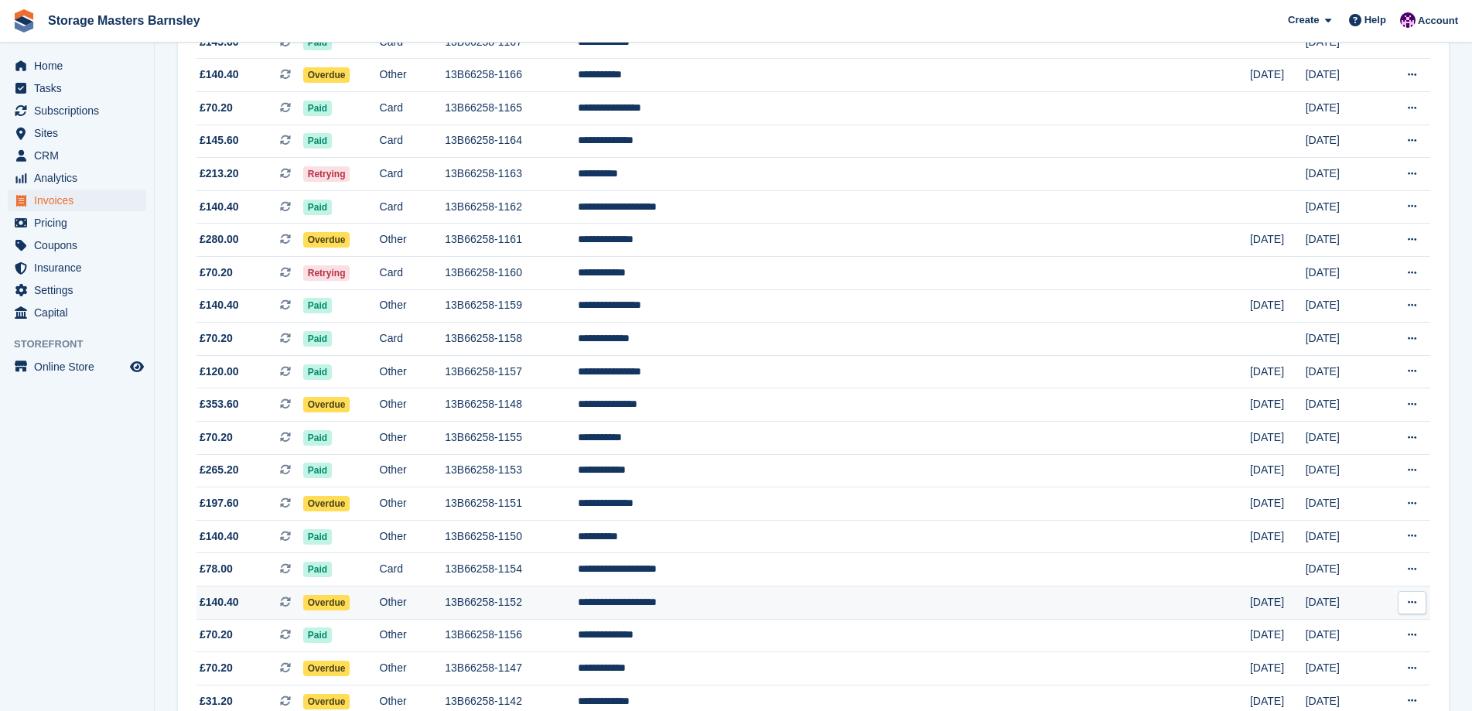
click at [578, 595] on td "13B66258-1152" at bounding box center [511, 602] width 133 height 33
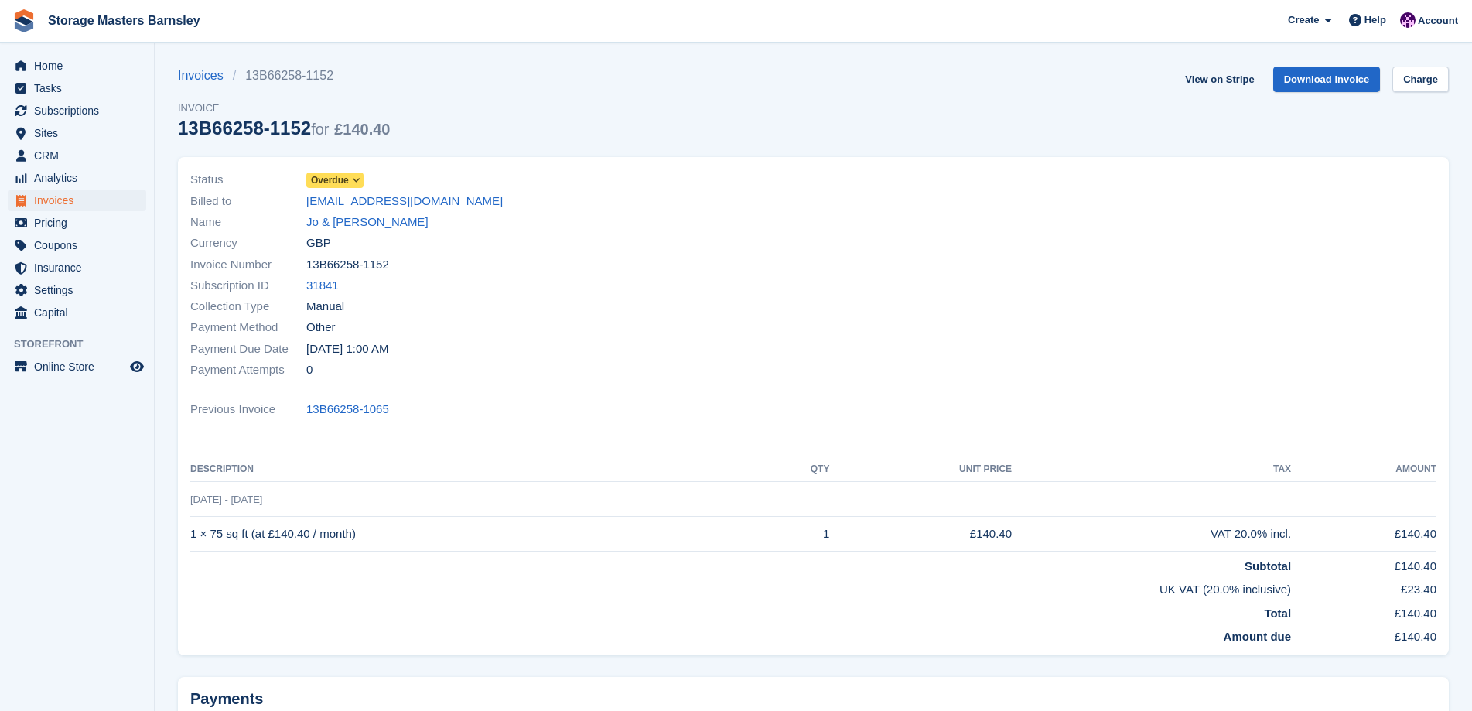
click at [355, 179] on icon at bounding box center [356, 180] width 9 height 9
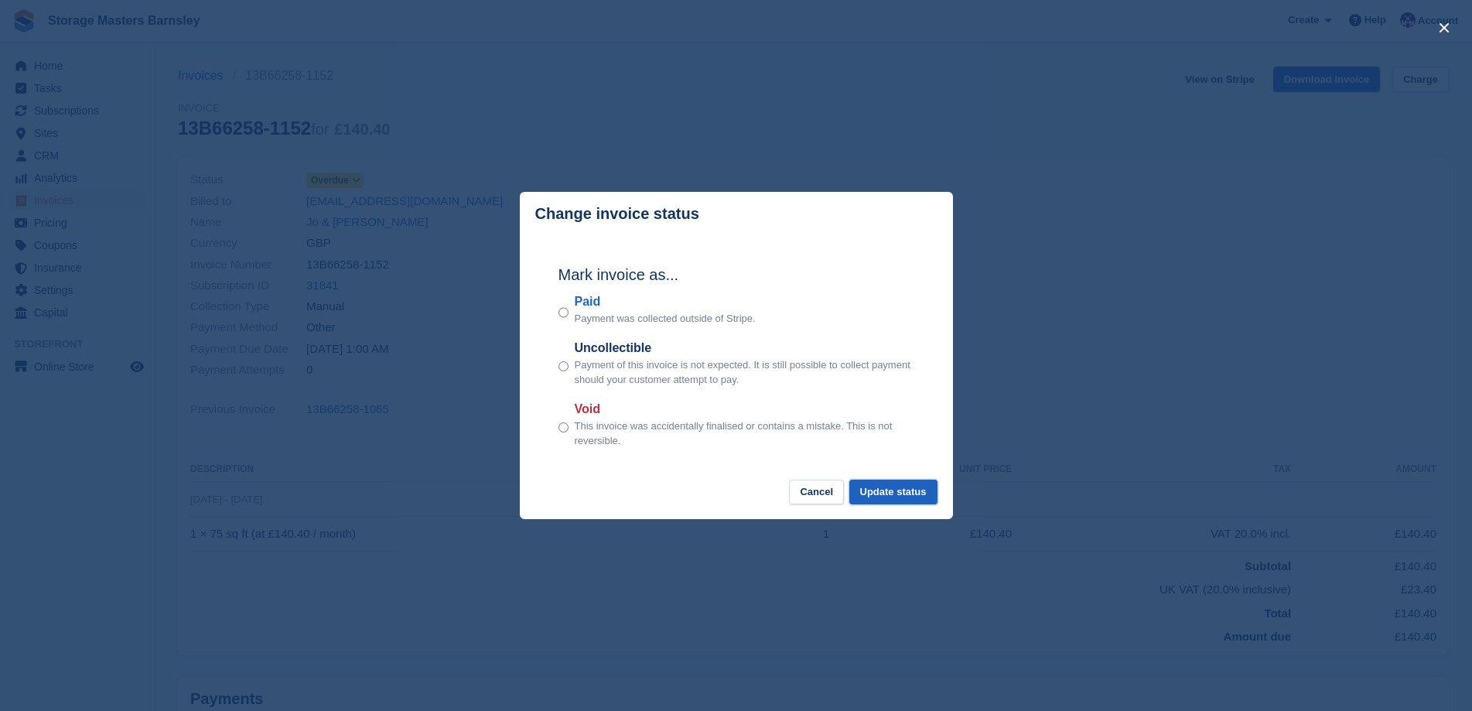
click at [905, 494] on button "Update status" at bounding box center [893, 493] width 88 height 26
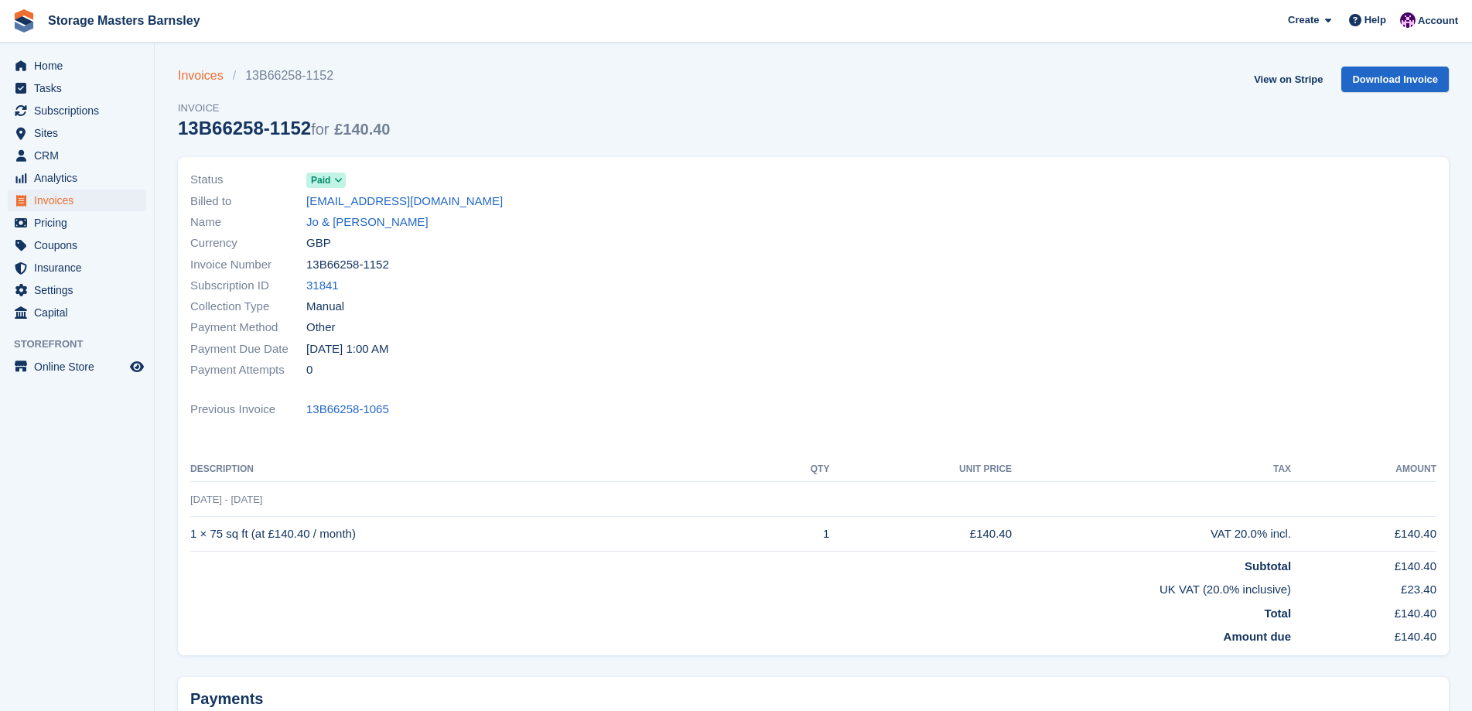
click at [193, 75] on link "Invoices" at bounding box center [205, 76] width 55 height 19
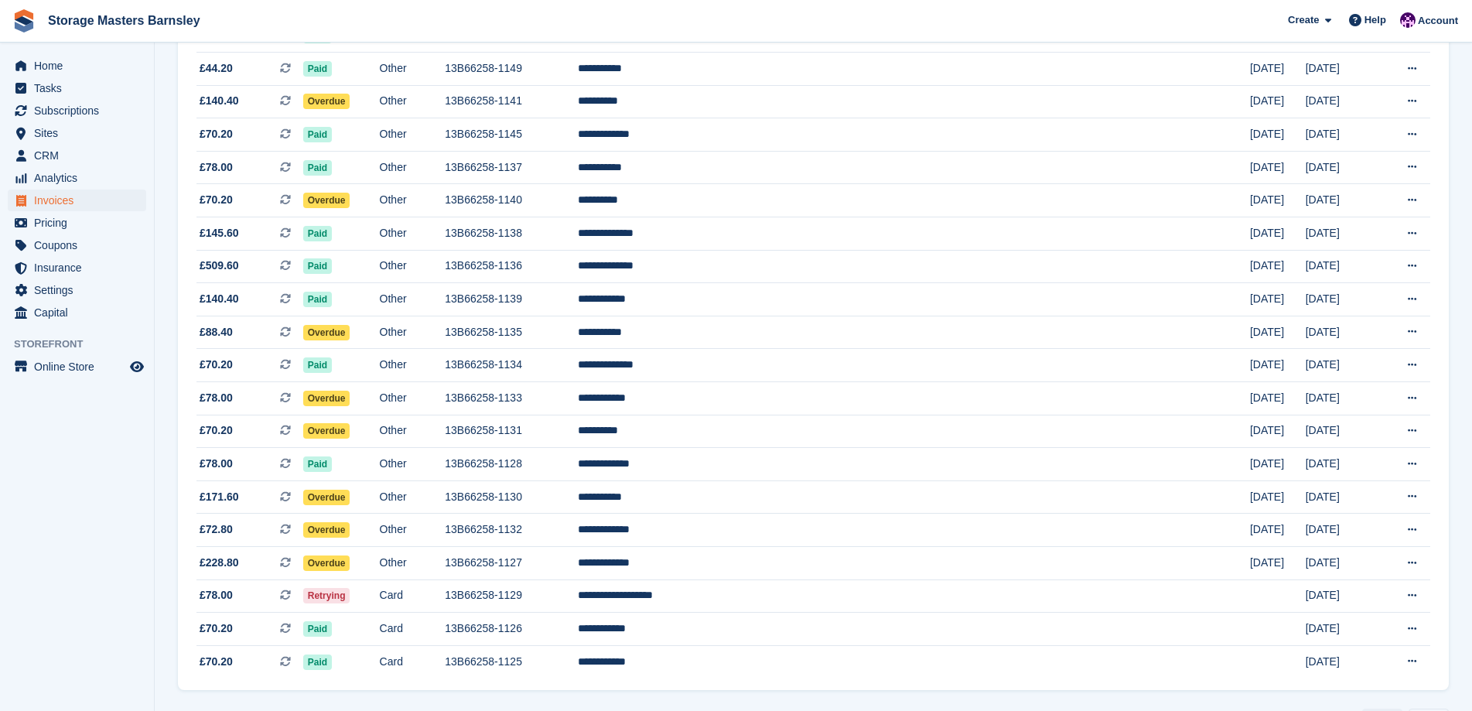
scroll to position [1238, 0]
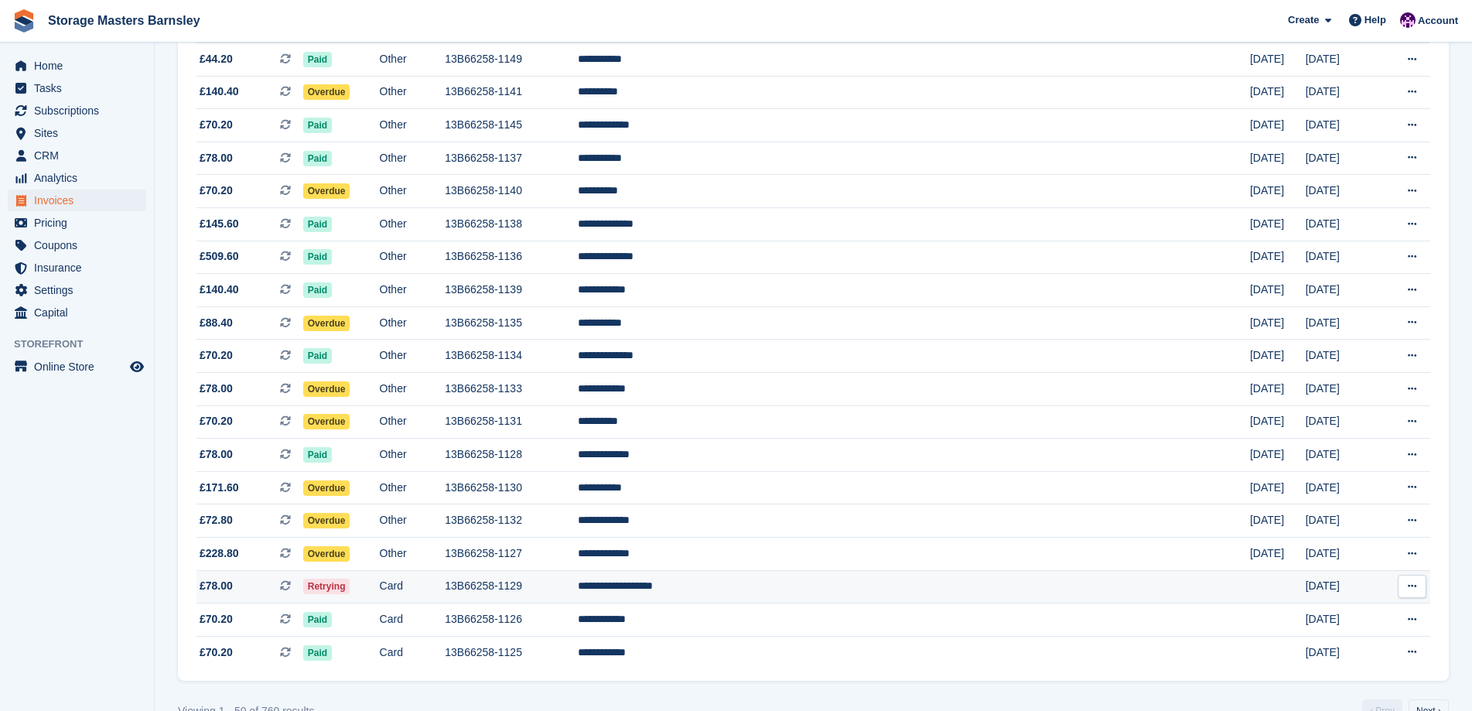
click at [578, 586] on td "13B66258-1129" at bounding box center [511, 586] width 133 height 33
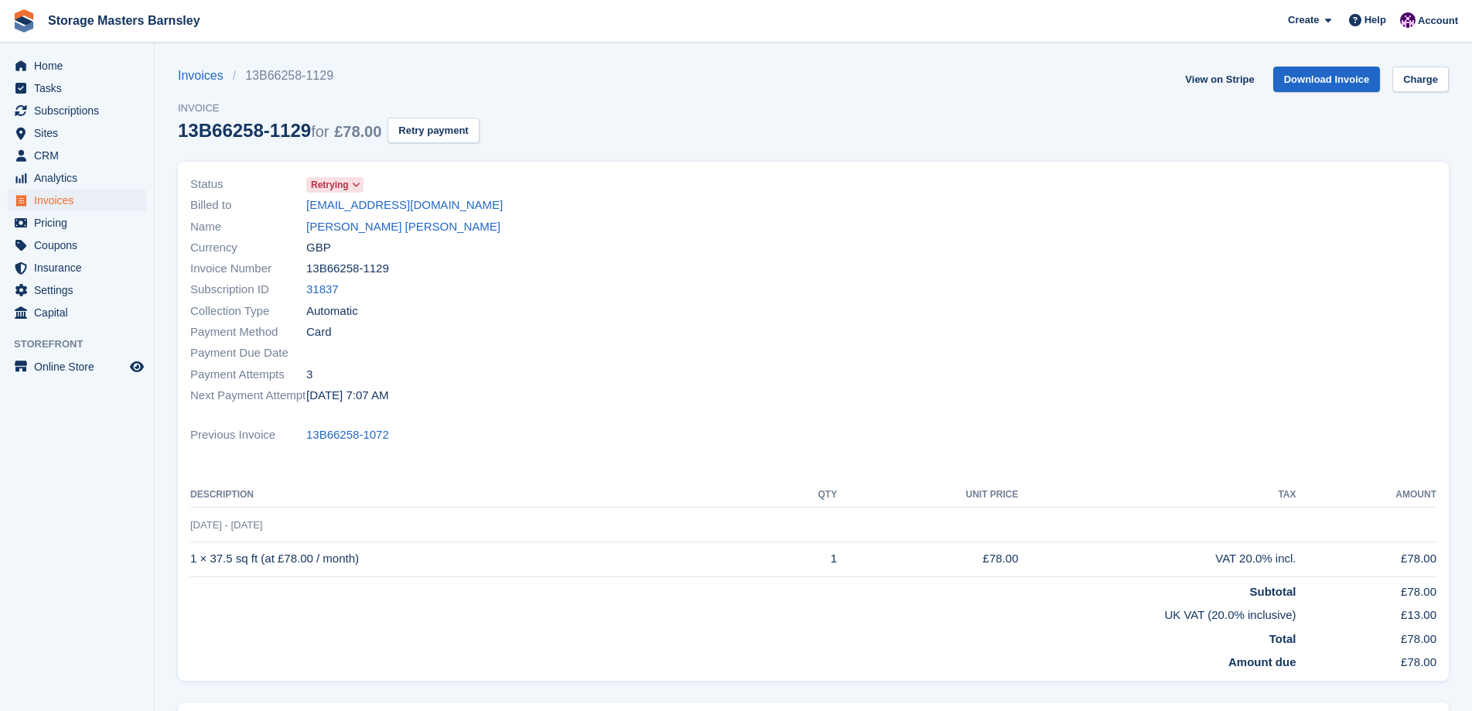
click at [355, 183] on icon at bounding box center [356, 184] width 9 height 9
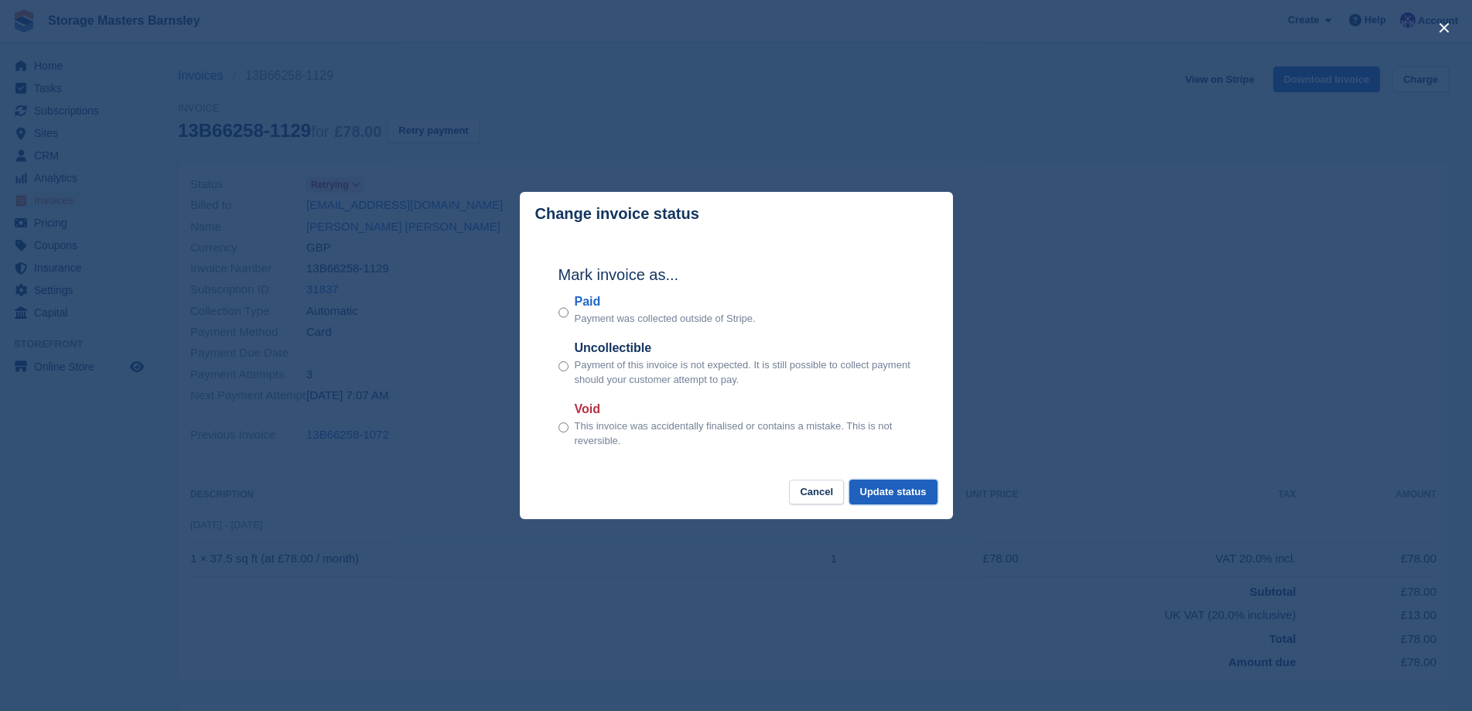
click at [890, 493] on button "Update status" at bounding box center [893, 493] width 88 height 26
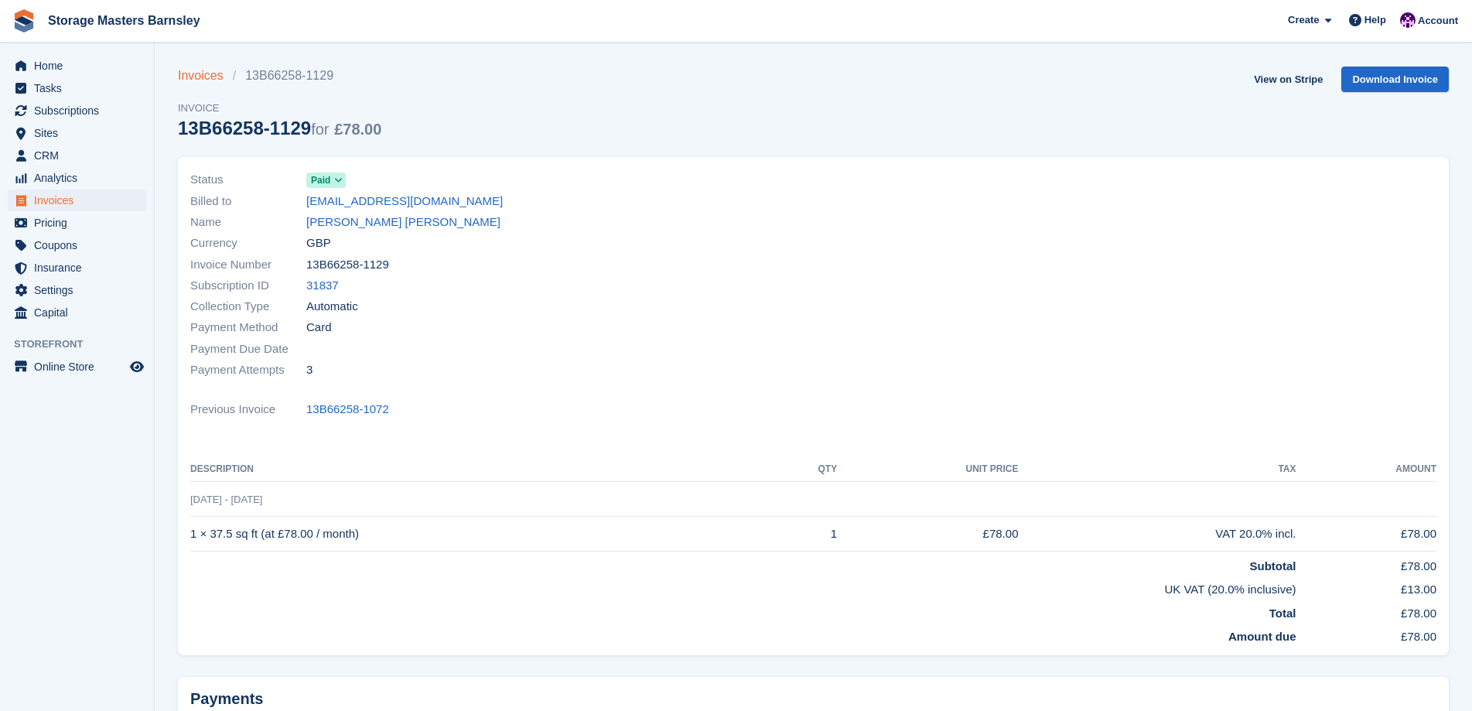
click at [206, 77] on link "Invoices" at bounding box center [205, 76] width 55 height 19
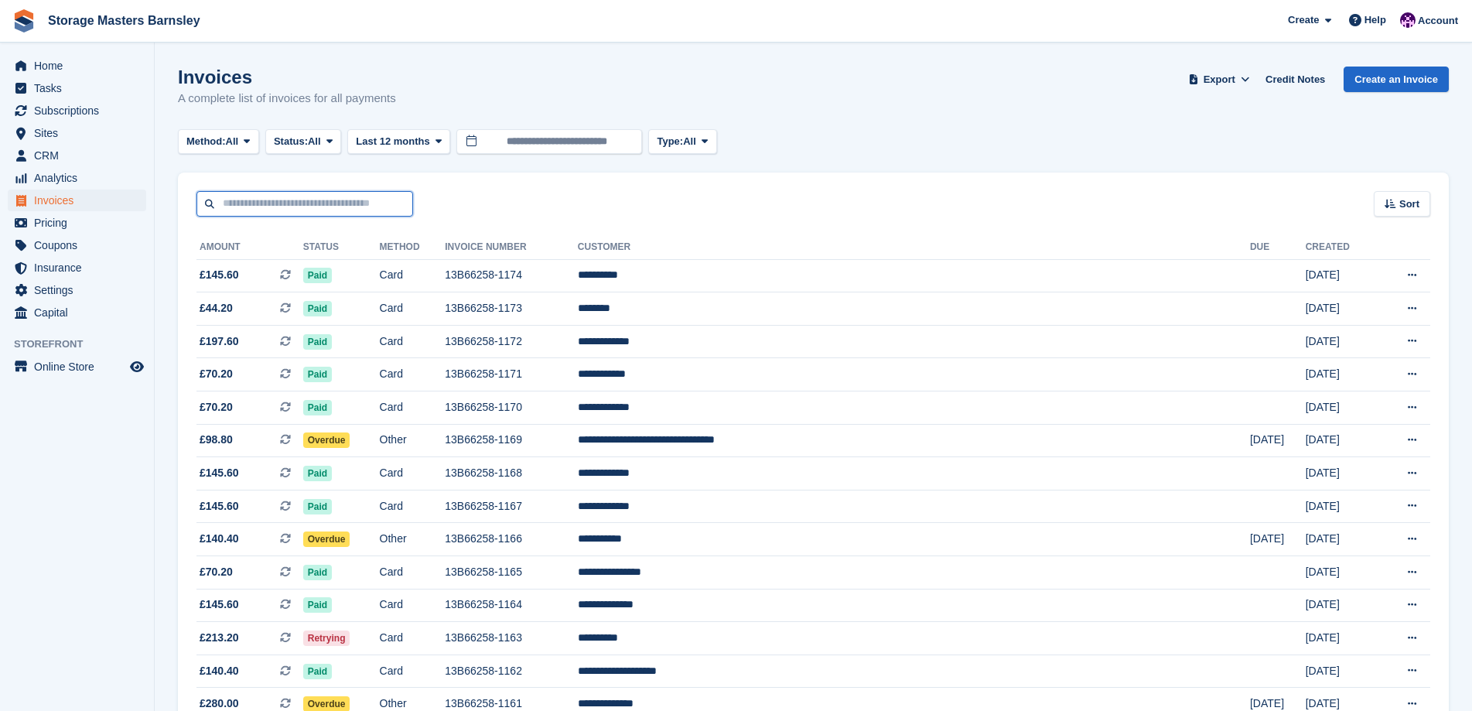
click at [237, 210] on input "text" at bounding box center [304, 204] width 217 height 26
type input "****"
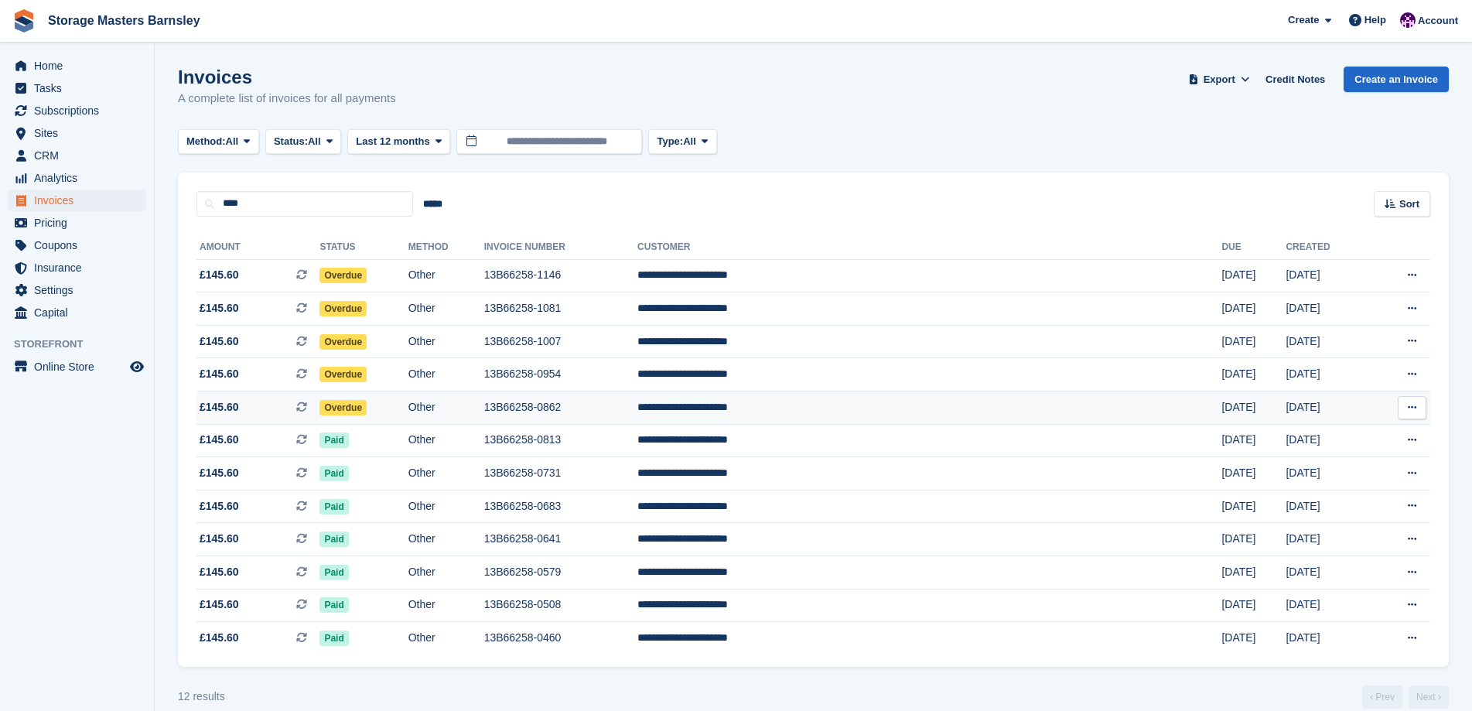
click at [408, 405] on td "Overdue" at bounding box center [363, 407] width 88 height 33
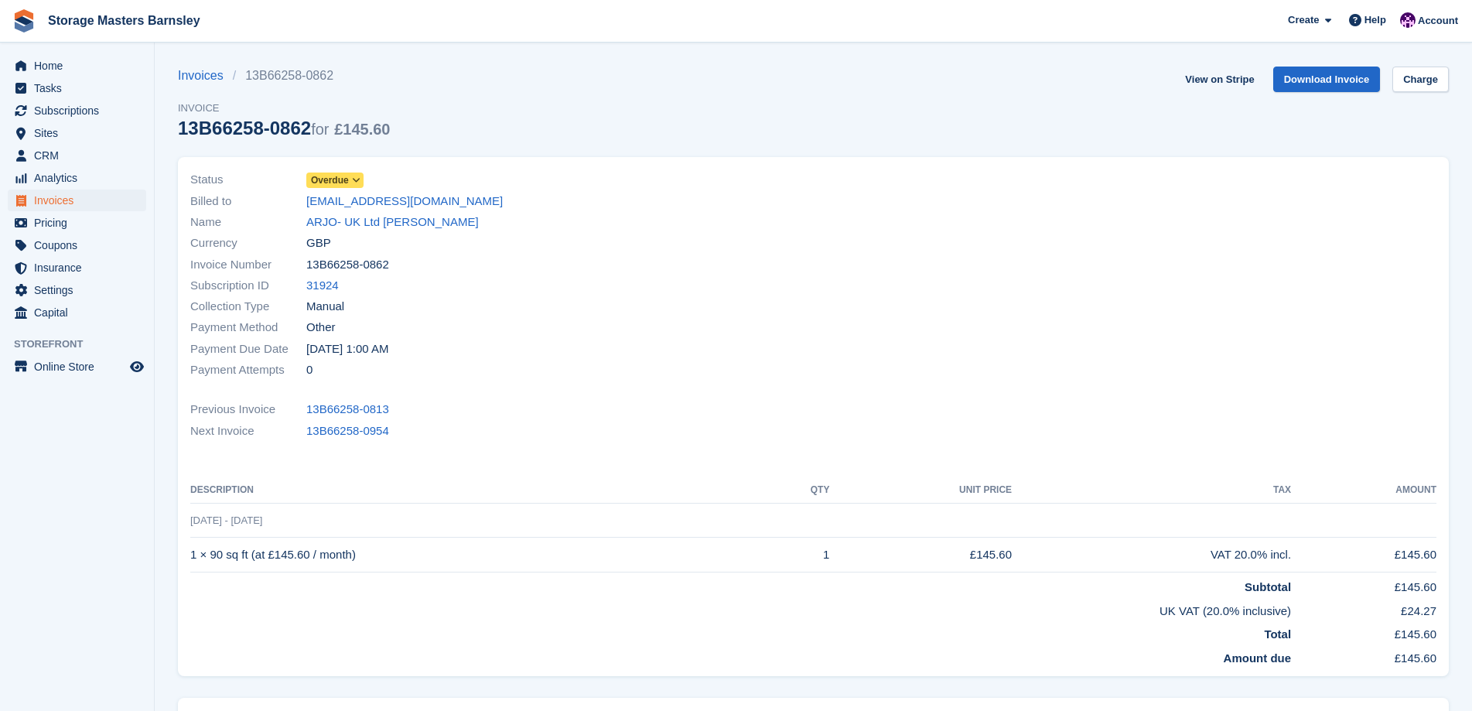
click at [356, 181] on icon at bounding box center [356, 180] width 9 height 9
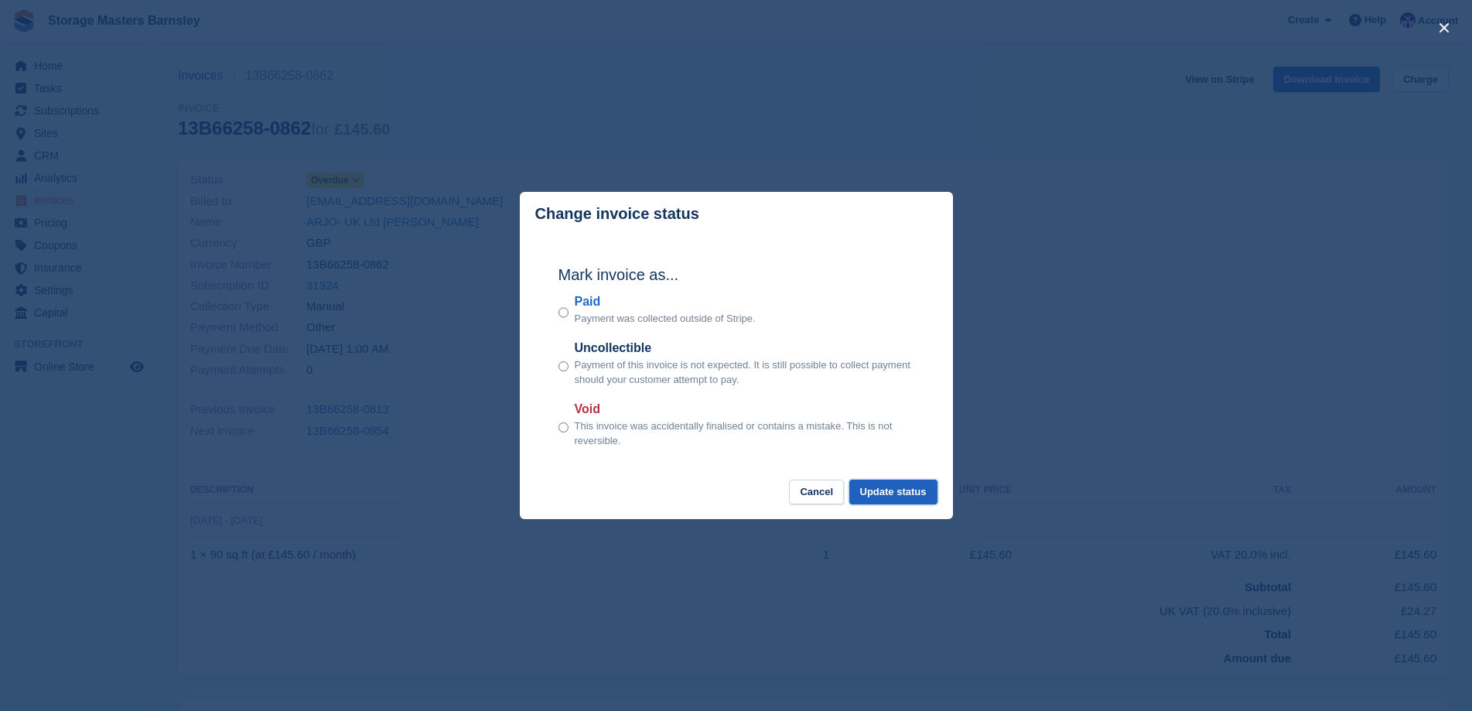
click at [901, 493] on button "Update status" at bounding box center [893, 493] width 88 height 26
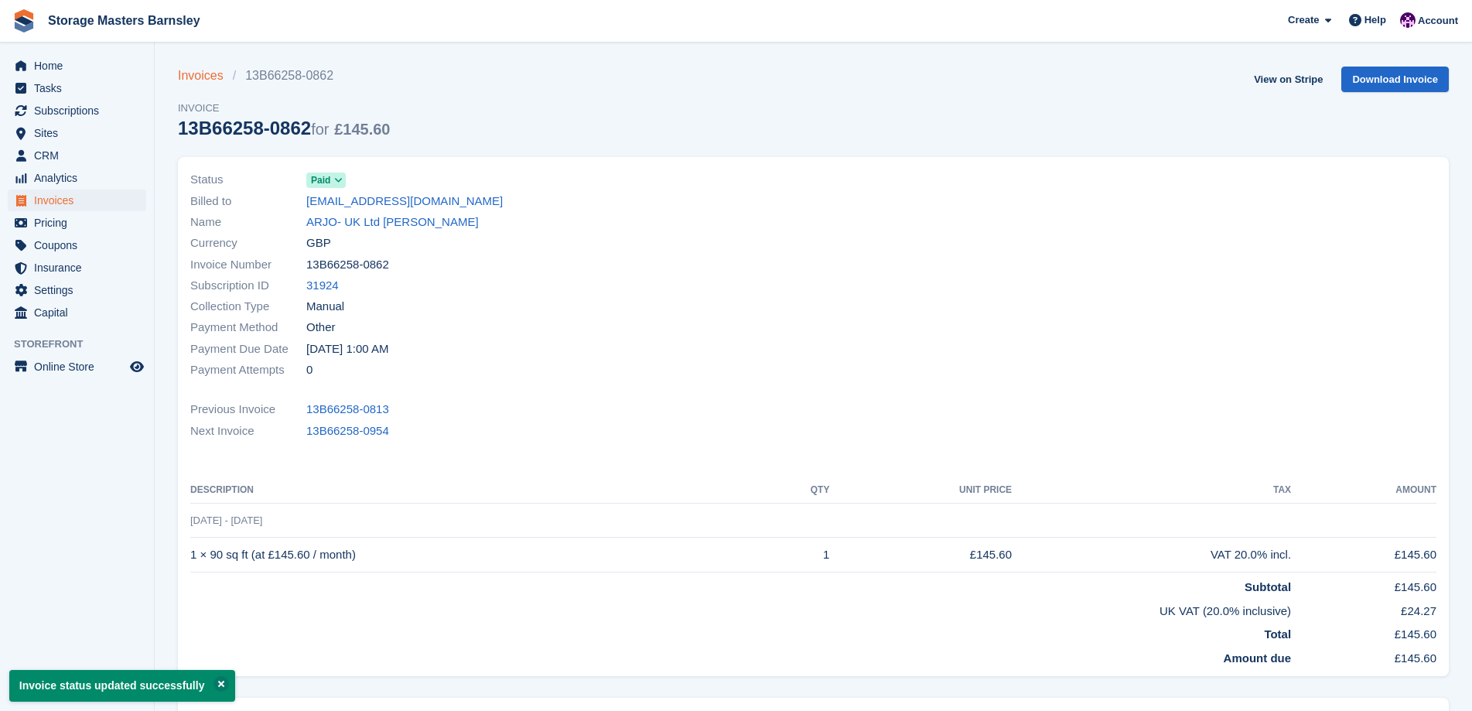
click at [214, 79] on link "Invoices" at bounding box center [205, 76] width 55 height 19
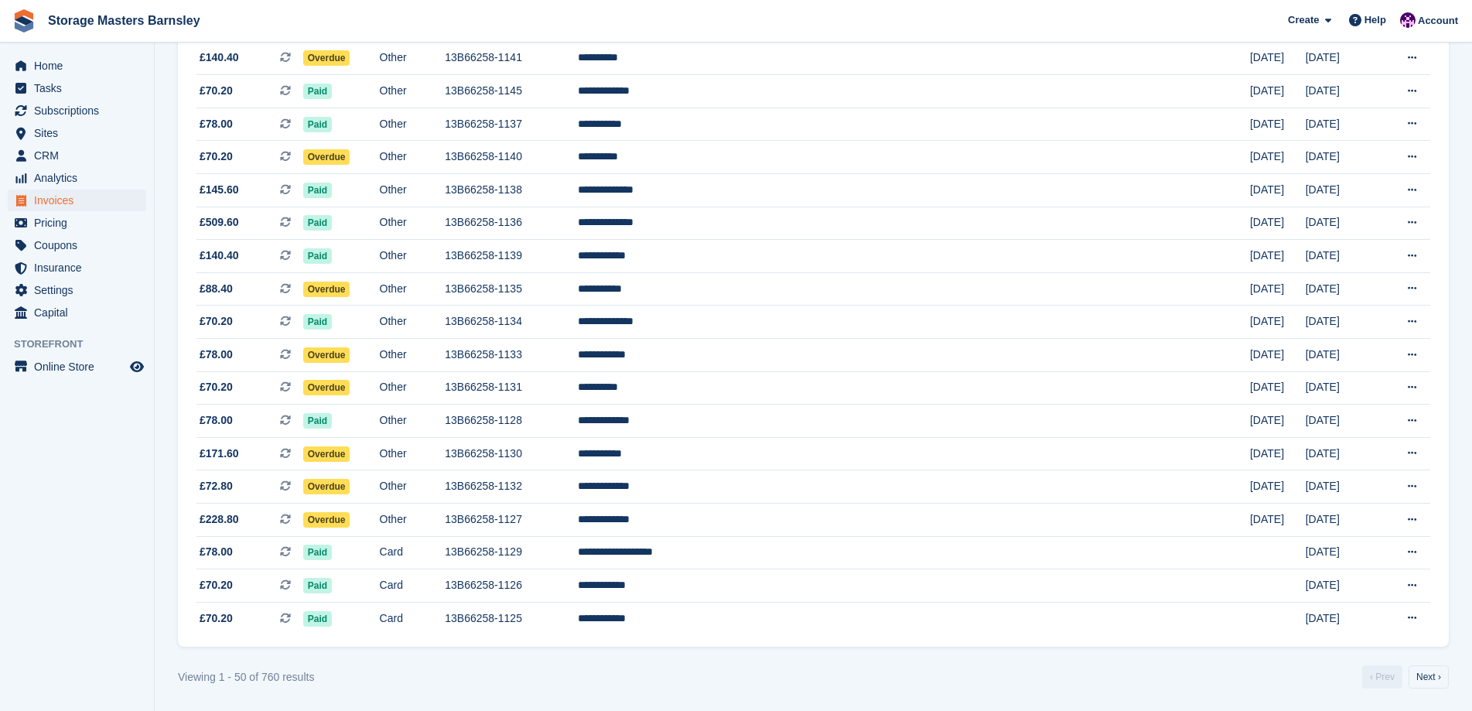
scroll to position [1272, 0]
click at [578, 518] on td "13B66258-1127" at bounding box center [511, 519] width 133 height 33
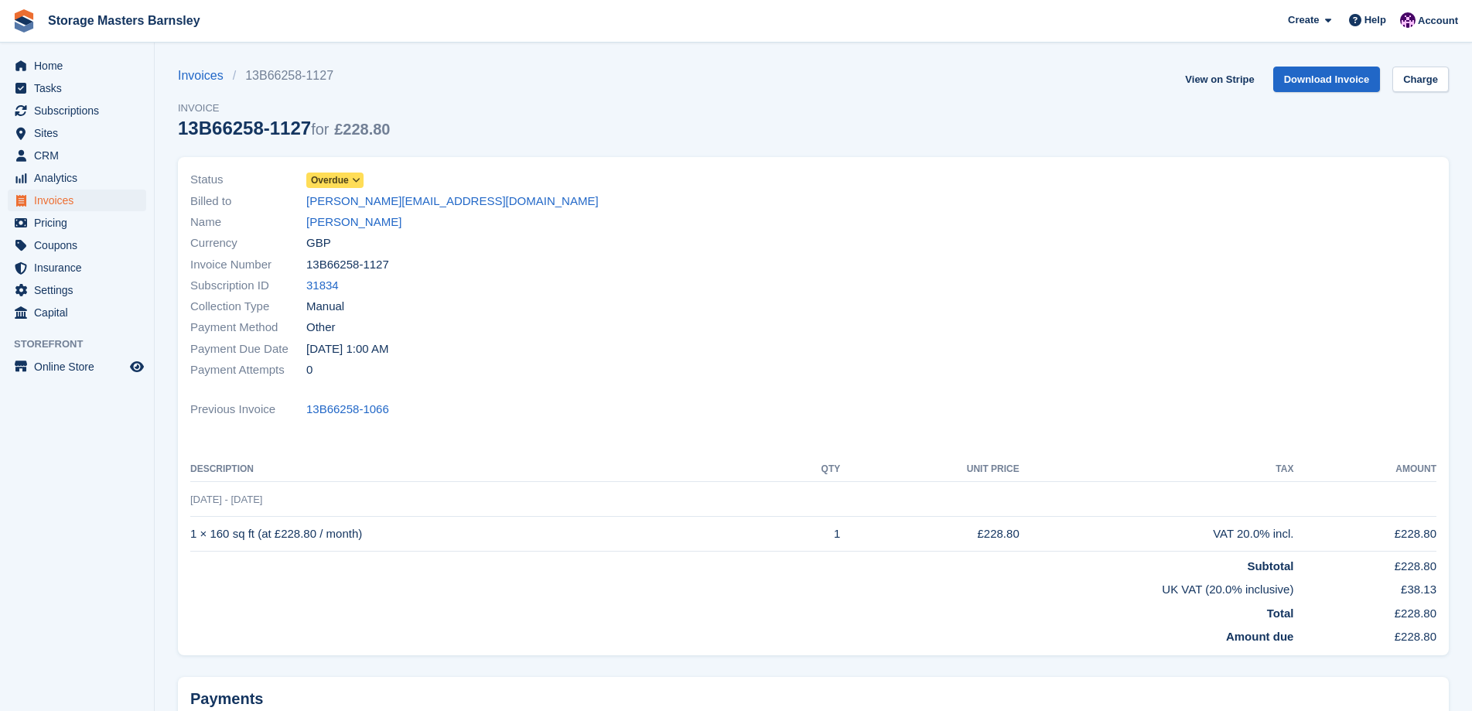
click at [356, 176] on icon at bounding box center [356, 180] width 9 height 9
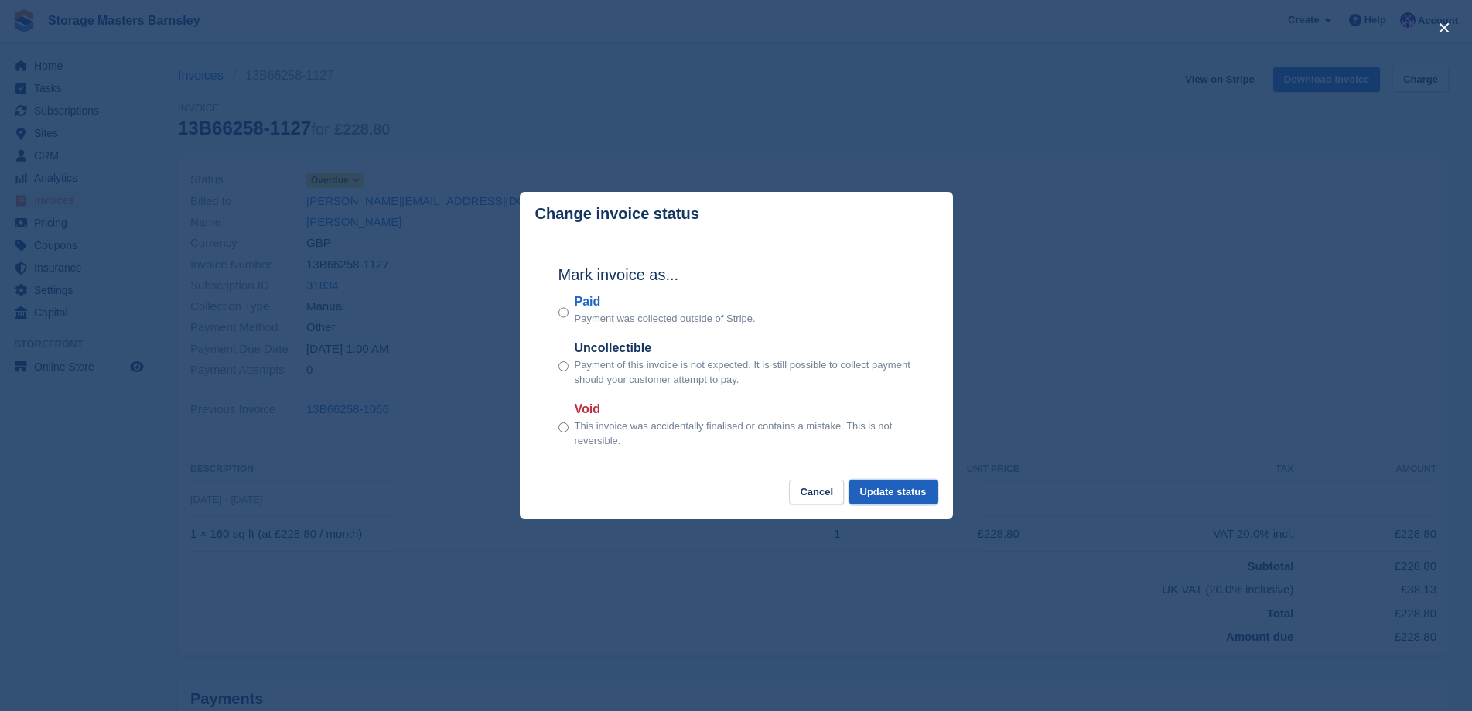
click at [886, 498] on button "Update status" at bounding box center [893, 493] width 88 height 26
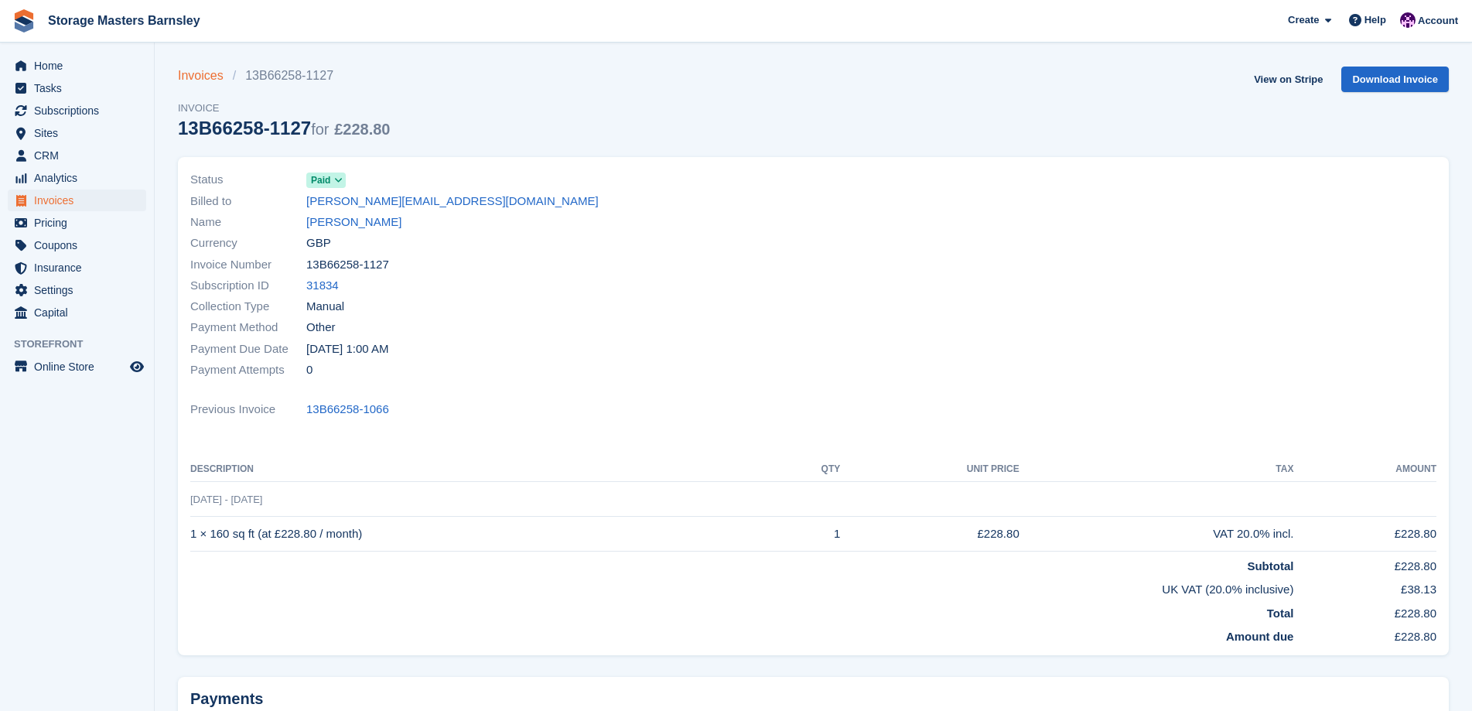
click at [196, 76] on link "Invoices" at bounding box center [205, 76] width 55 height 19
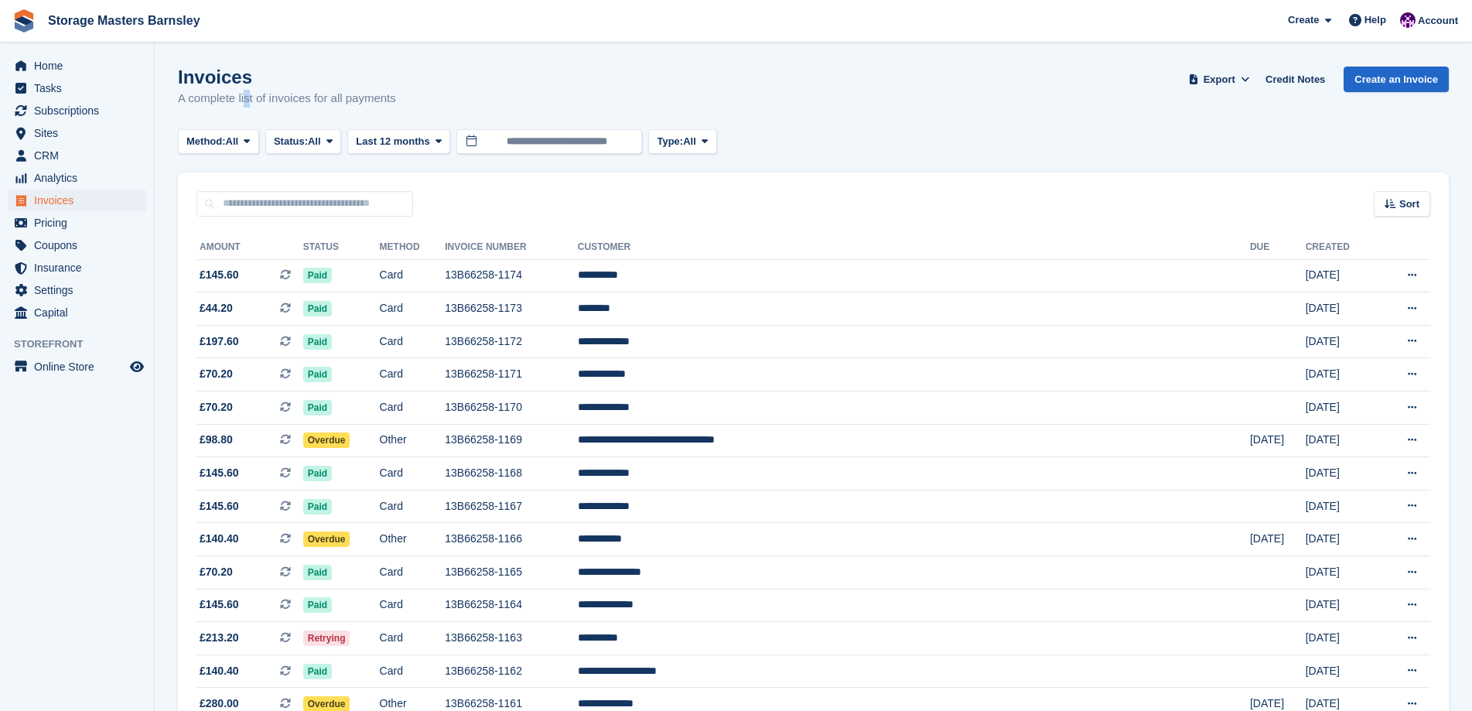
drag, startPoint x: 205, startPoint y: 101, endPoint x: 239, endPoint y: 121, distance: 39.1
click at [237, 121] on div "Invoices A complete list of invoices for all payments Export Export Invoices Ex…" at bounding box center [813, 97] width 1271 height 60
click at [220, 210] on input "text" at bounding box center [304, 204] width 217 height 26
type input "*****"
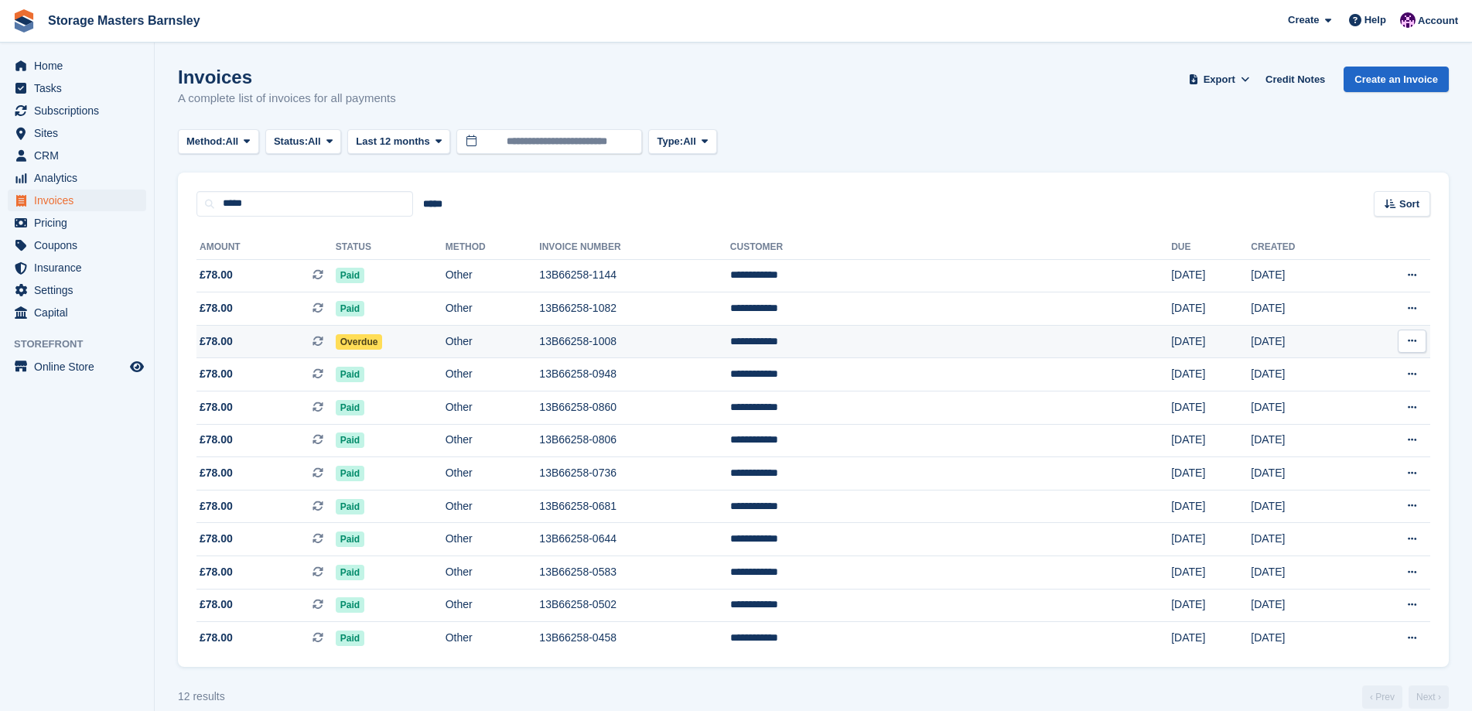
click at [446, 347] on td "Overdue" at bounding box center [391, 341] width 110 height 33
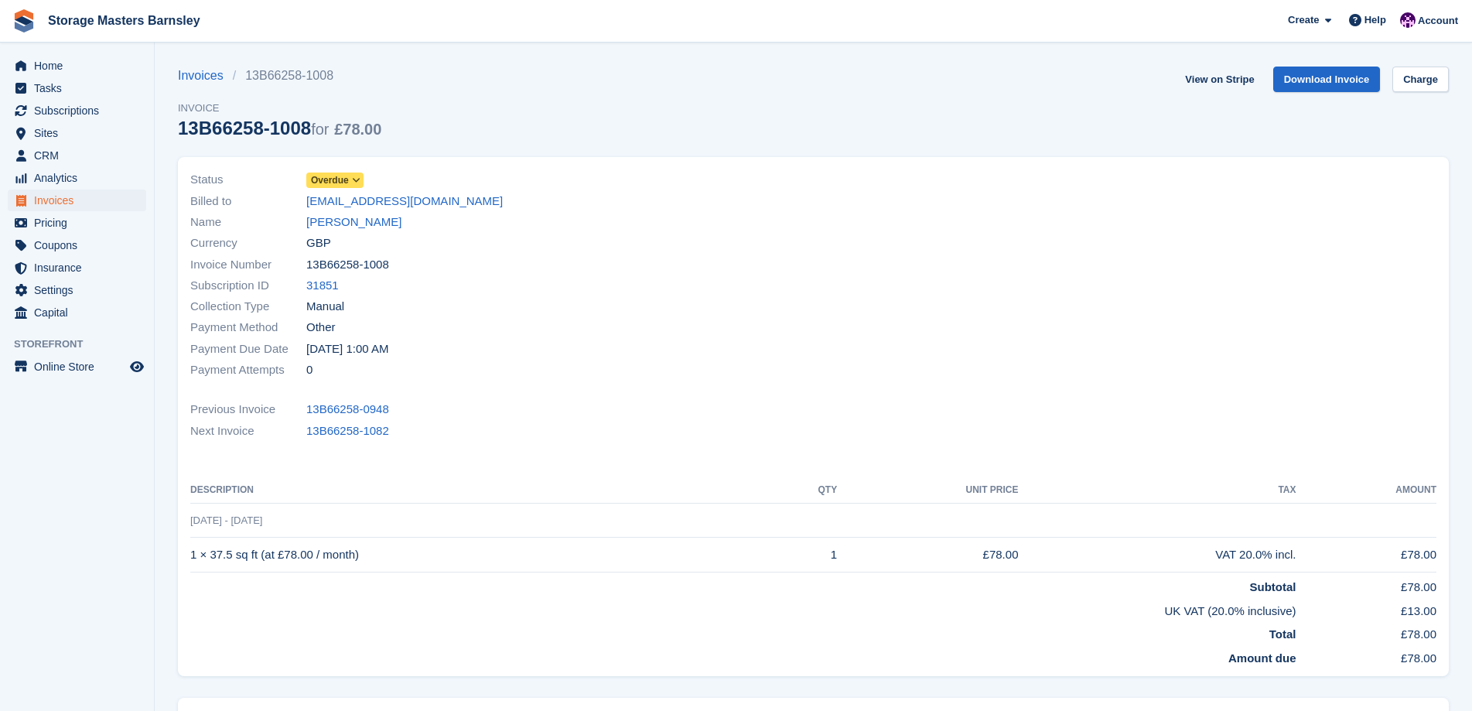
click at [356, 176] on icon at bounding box center [356, 180] width 9 height 9
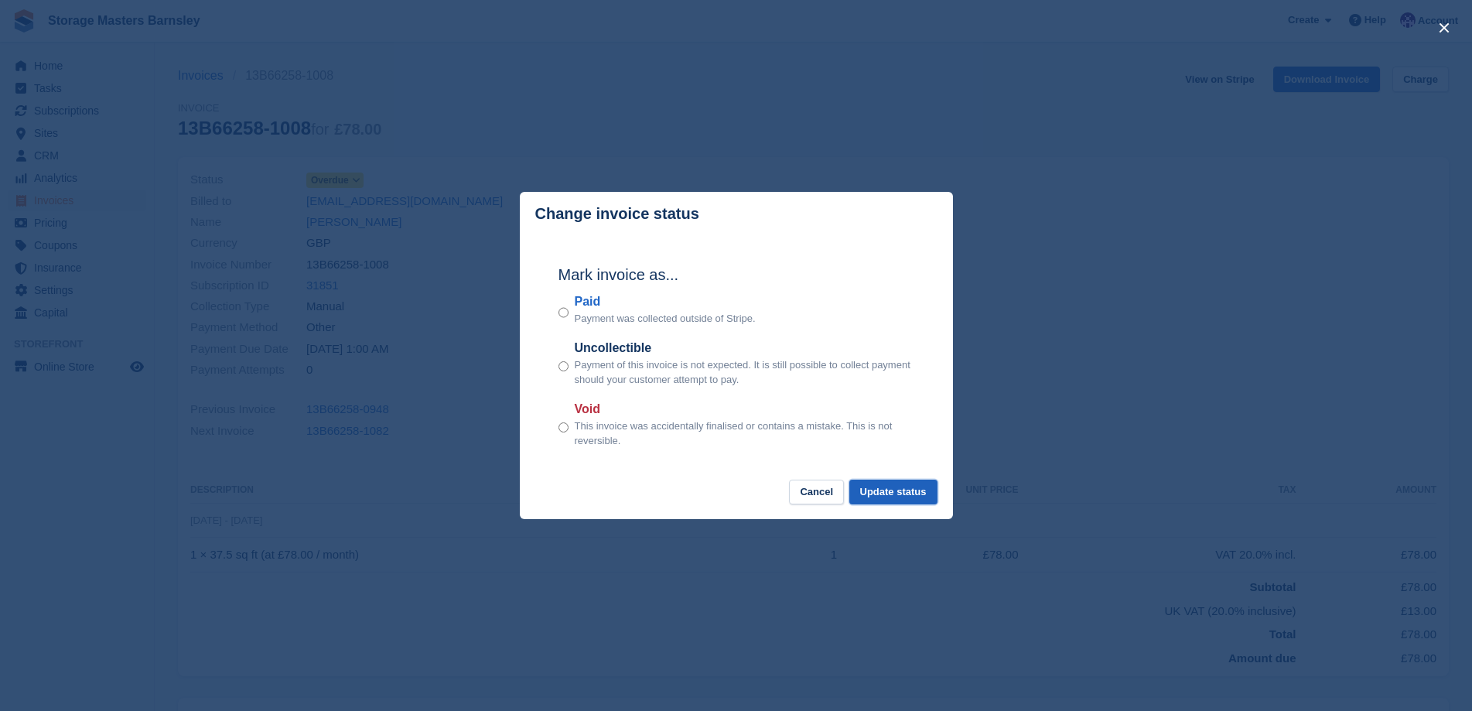
click at [907, 492] on button "Update status" at bounding box center [893, 493] width 88 height 26
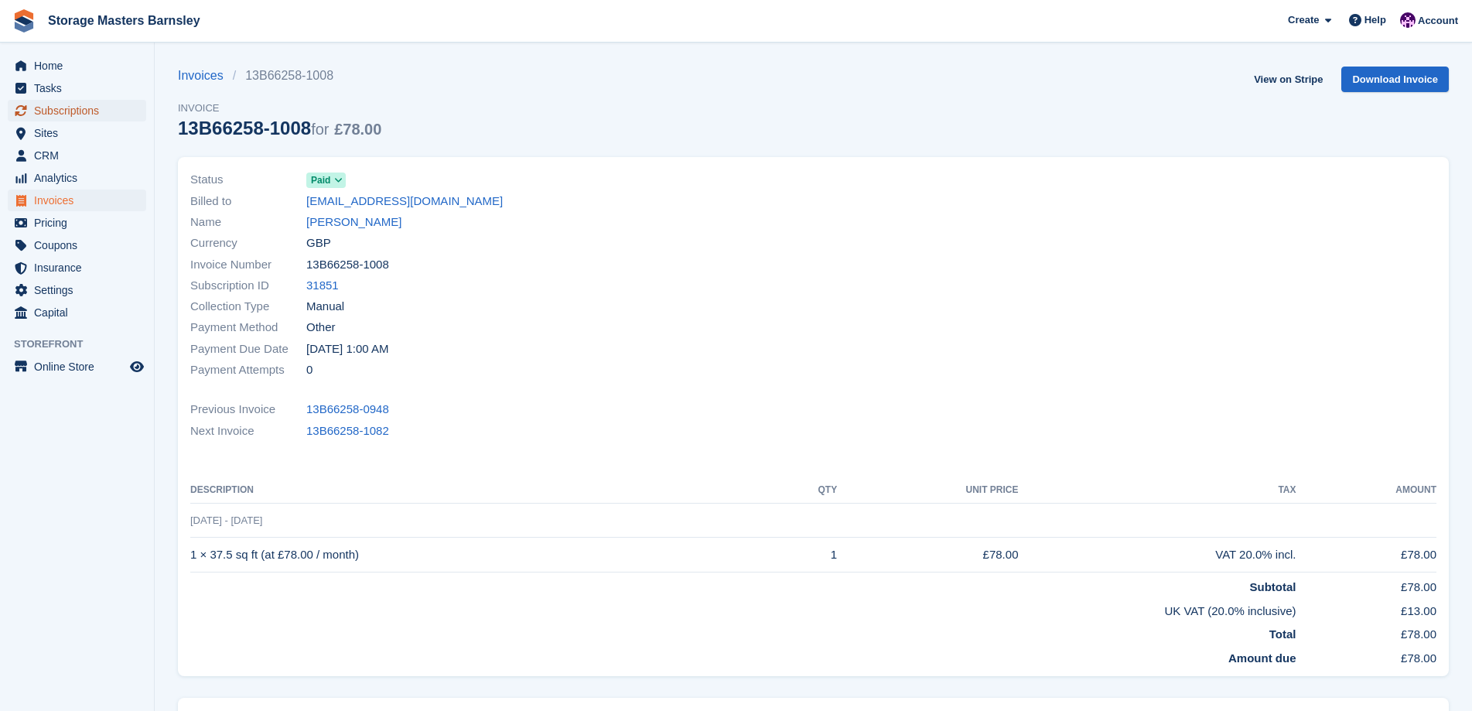
click at [82, 111] on span "Subscriptions" at bounding box center [80, 111] width 93 height 22
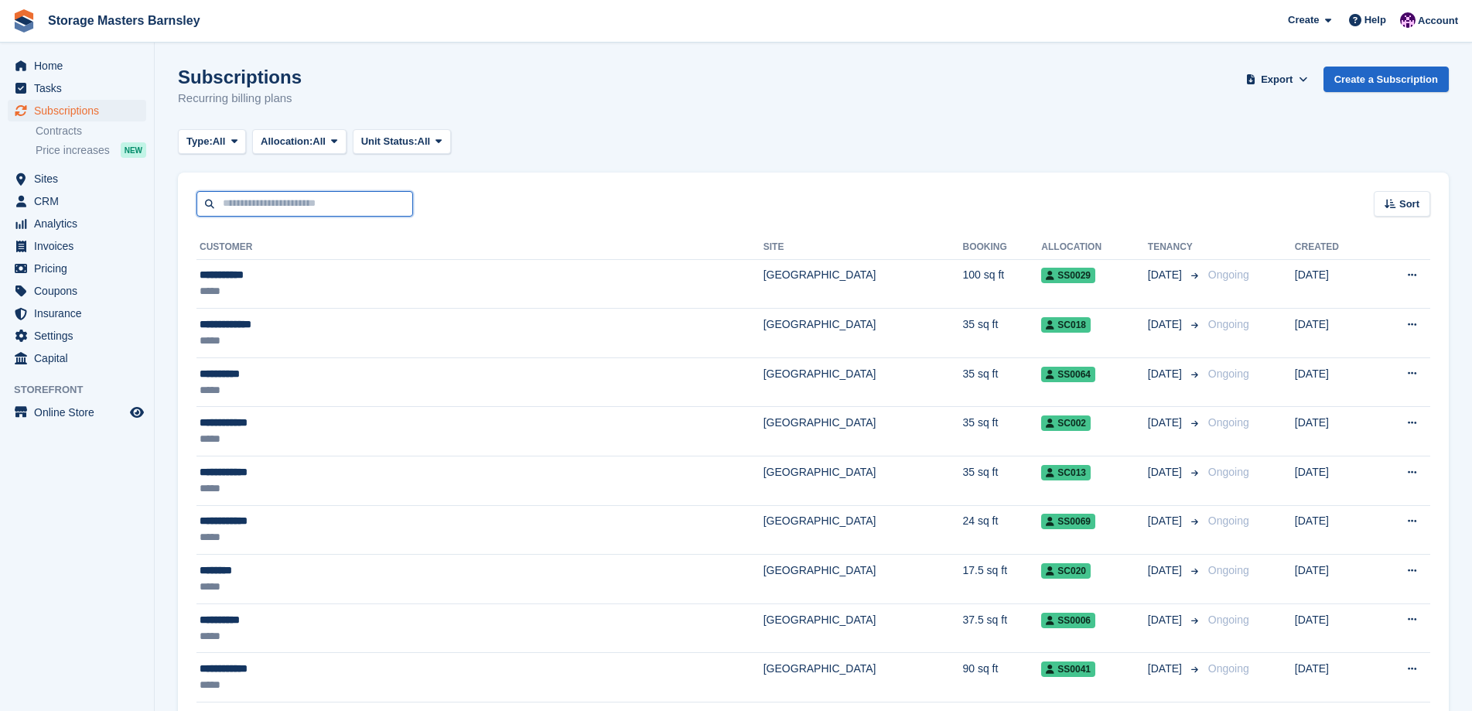
click at [237, 208] on input "text" at bounding box center [304, 204] width 217 height 26
type input "*****"
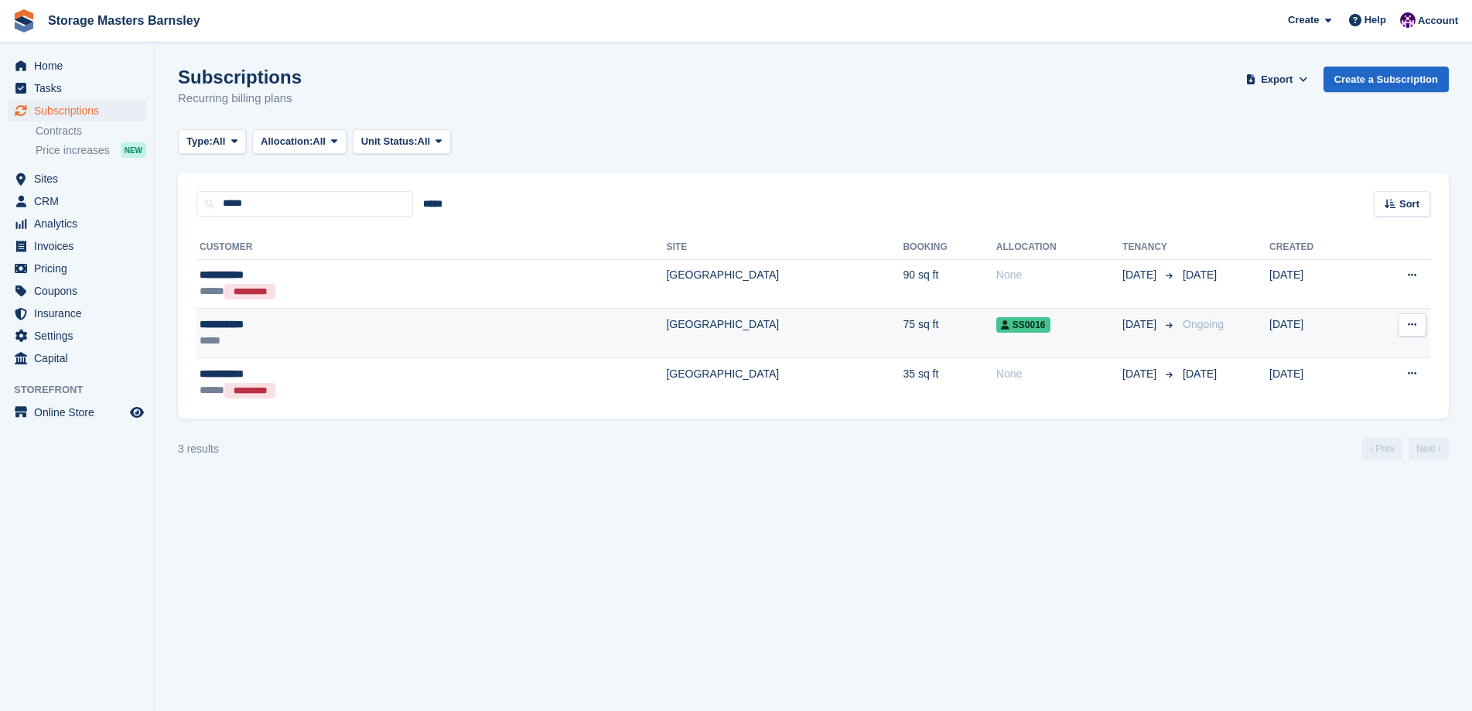
click at [324, 336] on div "*****" at bounding box center [310, 341] width 220 height 16
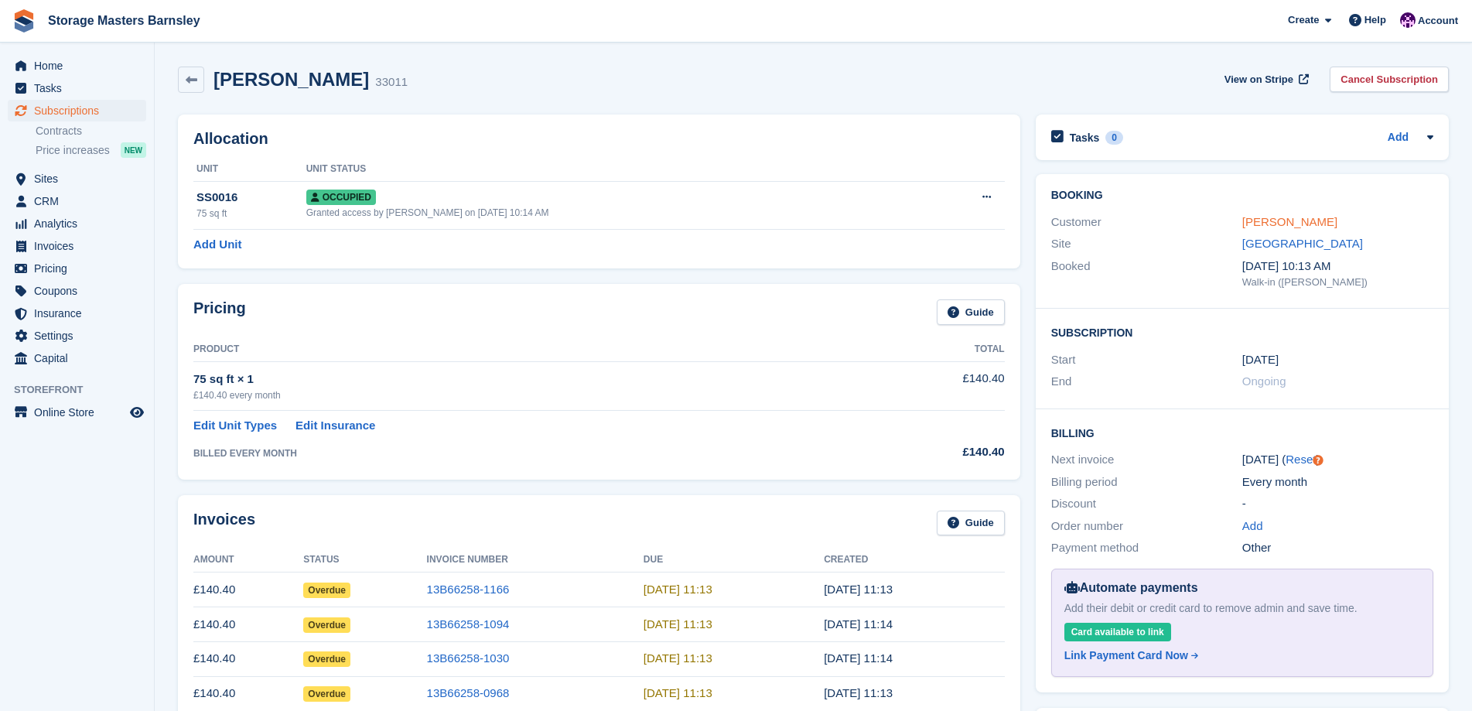
click at [1266, 220] on link "[PERSON_NAME]" at bounding box center [1289, 221] width 95 height 13
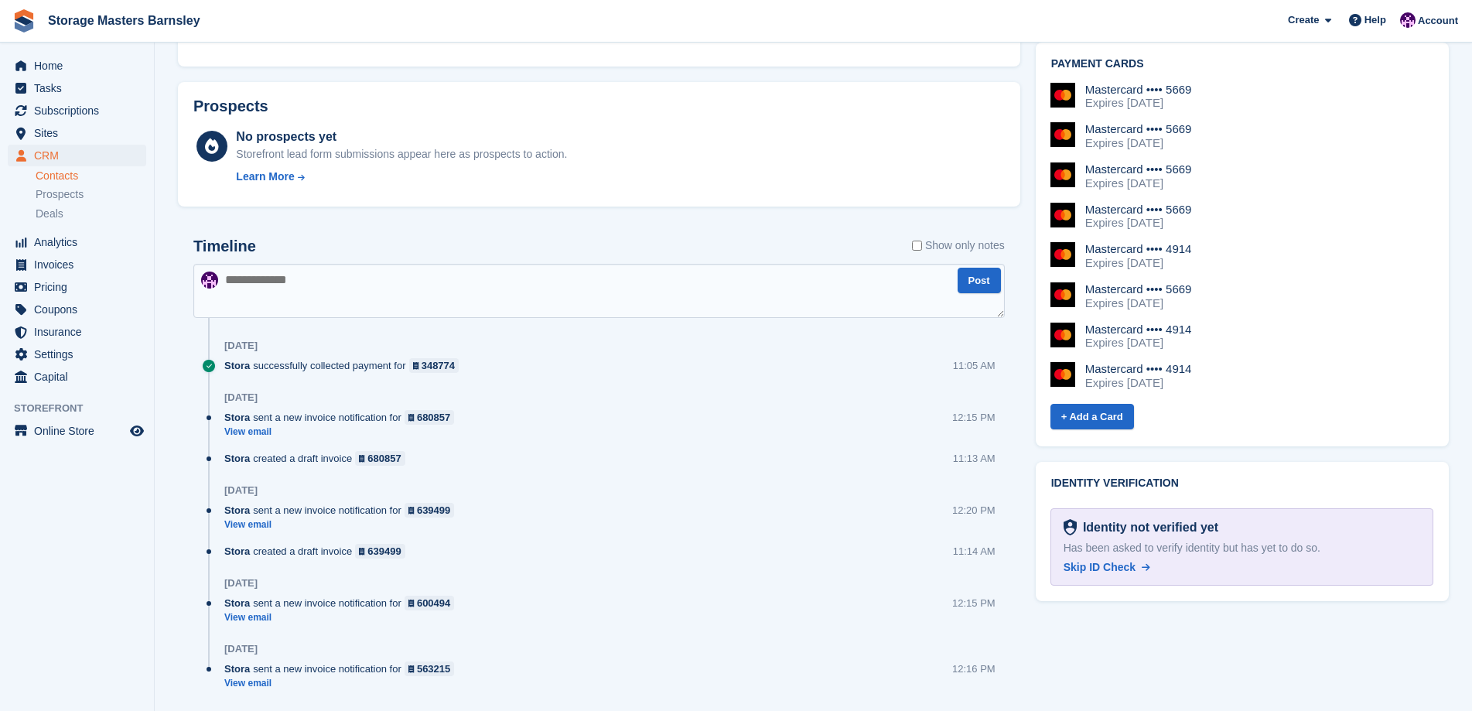
scroll to position [696, 0]
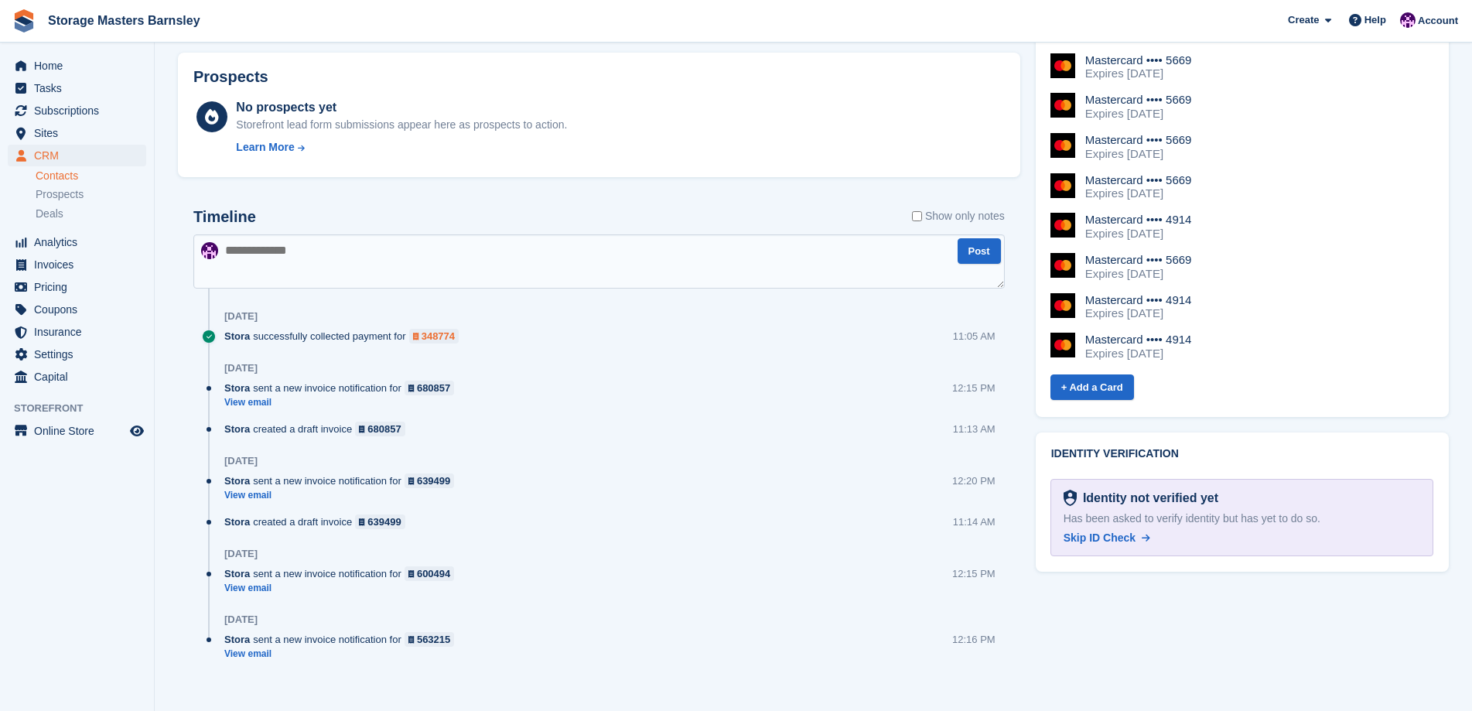
click at [439, 337] on div "348774" at bounding box center [438, 336] width 33 height 15
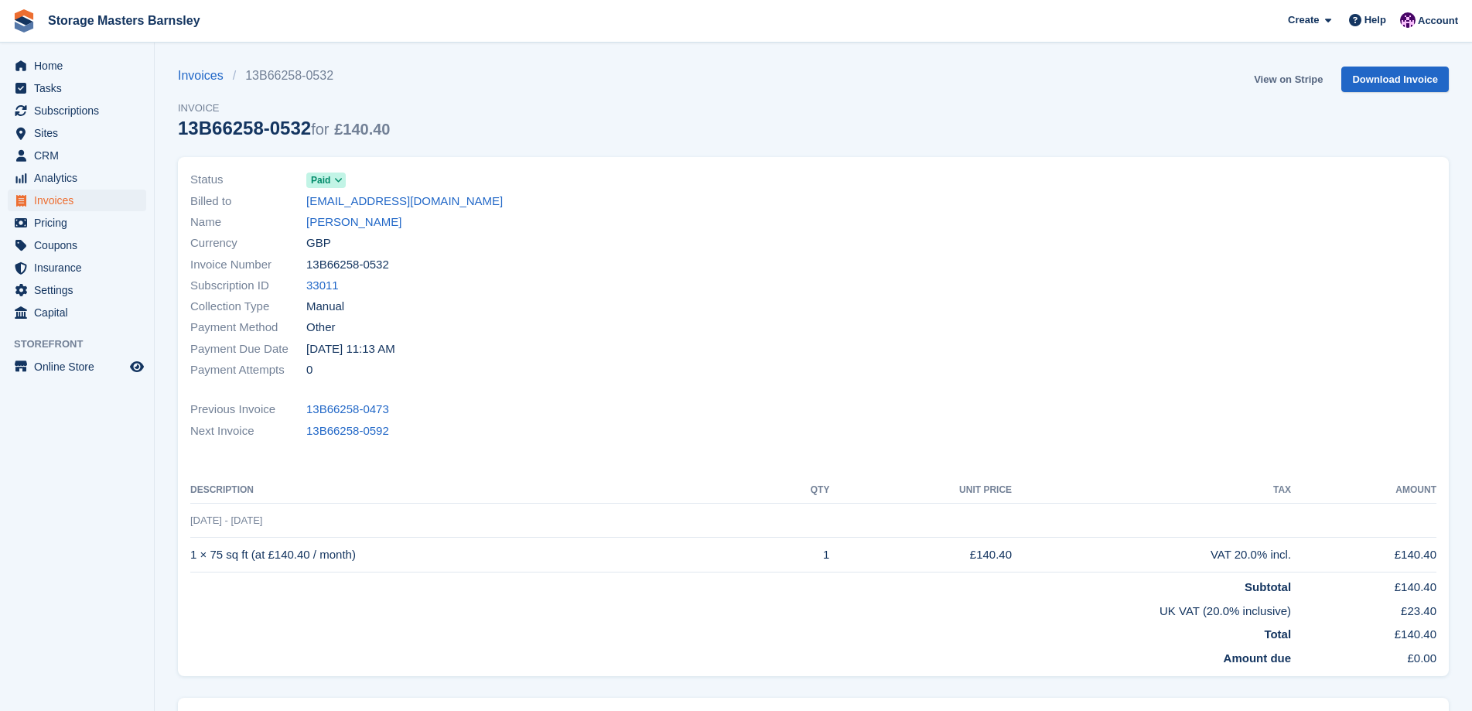
click at [1297, 77] on link "View on Stripe" at bounding box center [1288, 80] width 81 height 26
